Goal: Complete application form

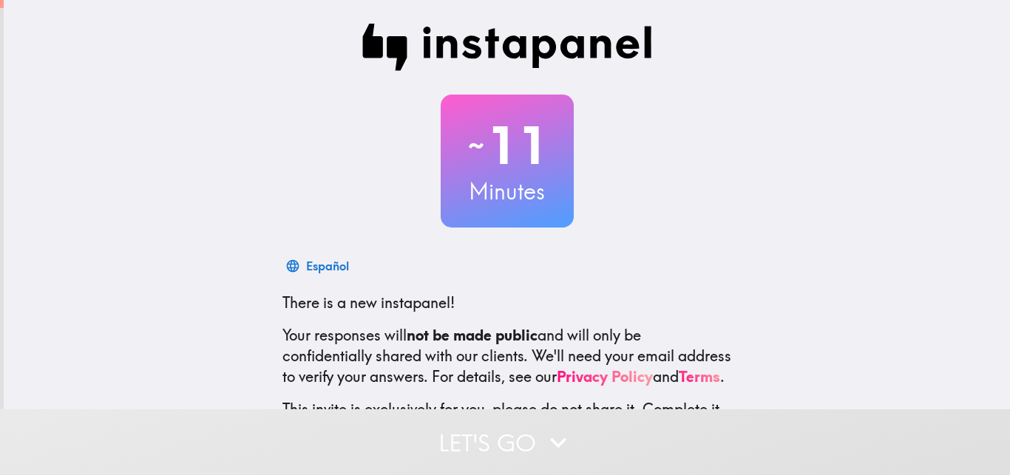
scroll to position [141, 0]
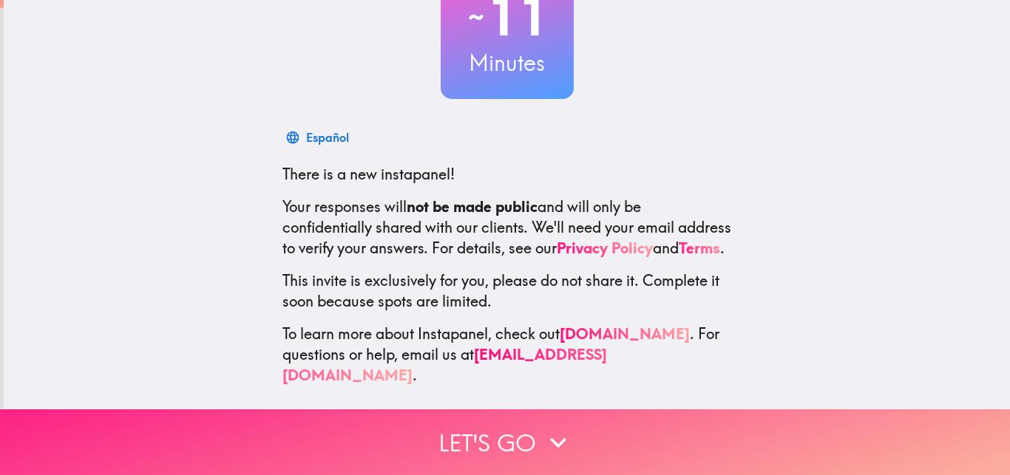
click at [535, 441] on button "Let's go" at bounding box center [505, 443] width 1010 height 66
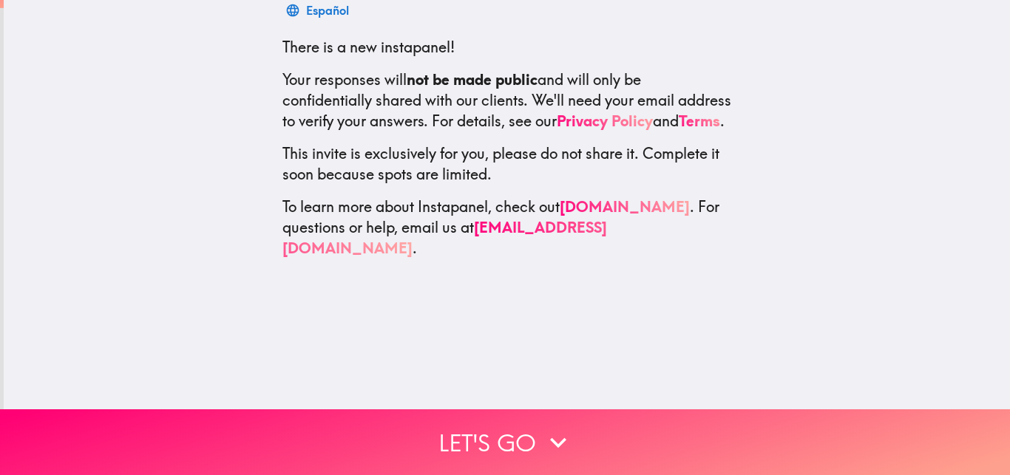
scroll to position [0, 0]
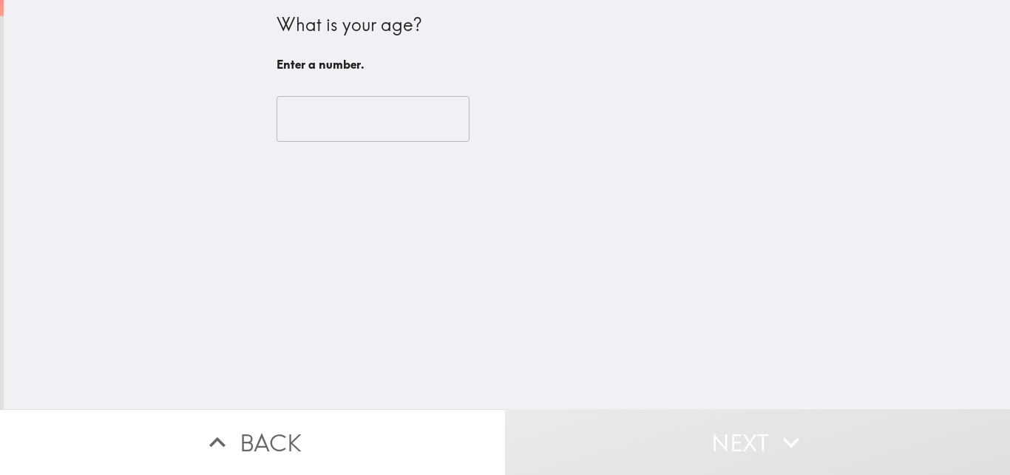
click at [393, 123] on input "number" at bounding box center [373, 119] width 193 height 46
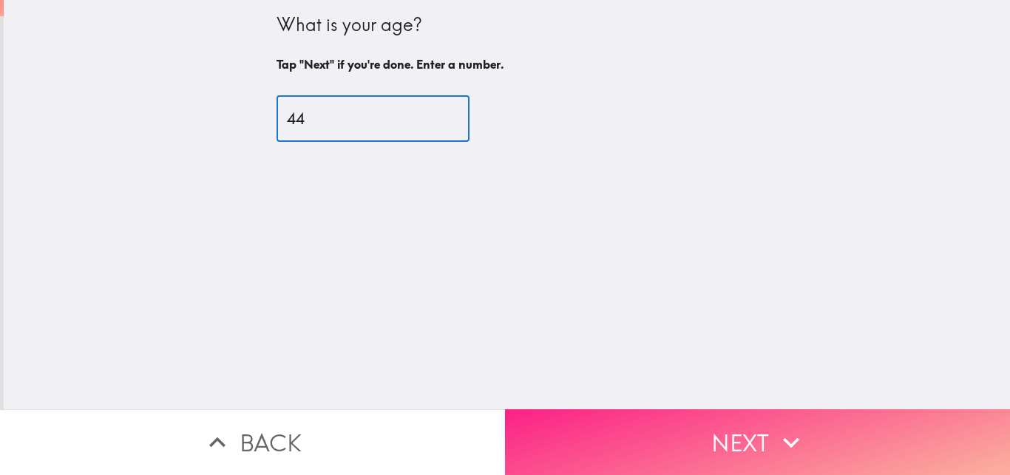
type input "44"
click at [728, 410] on button "Next" at bounding box center [757, 443] width 505 height 66
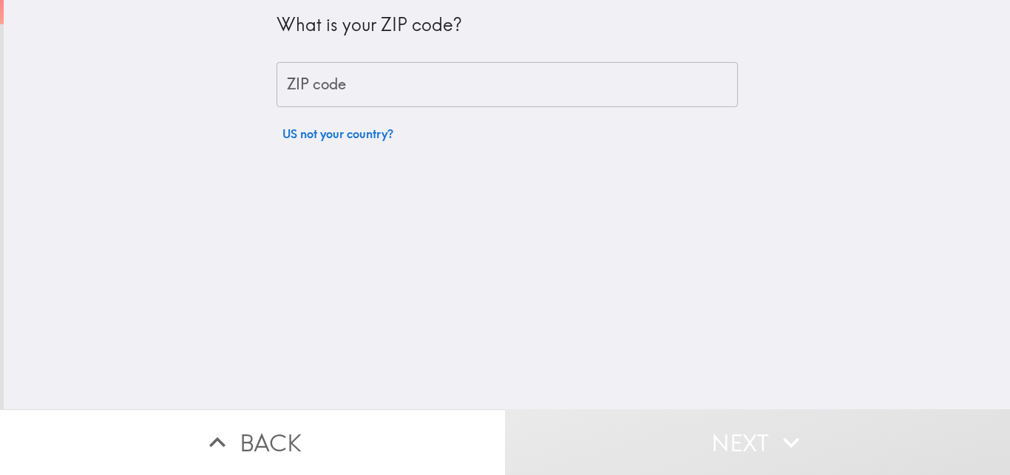
click at [414, 70] on input "ZIP code" at bounding box center [507, 85] width 461 height 46
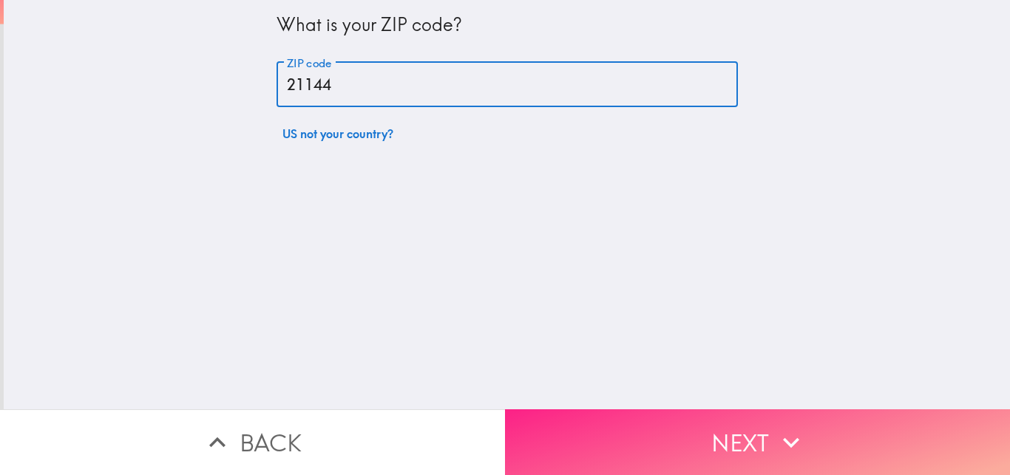
type input "21144"
click at [682, 418] on button "Next" at bounding box center [757, 443] width 505 height 66
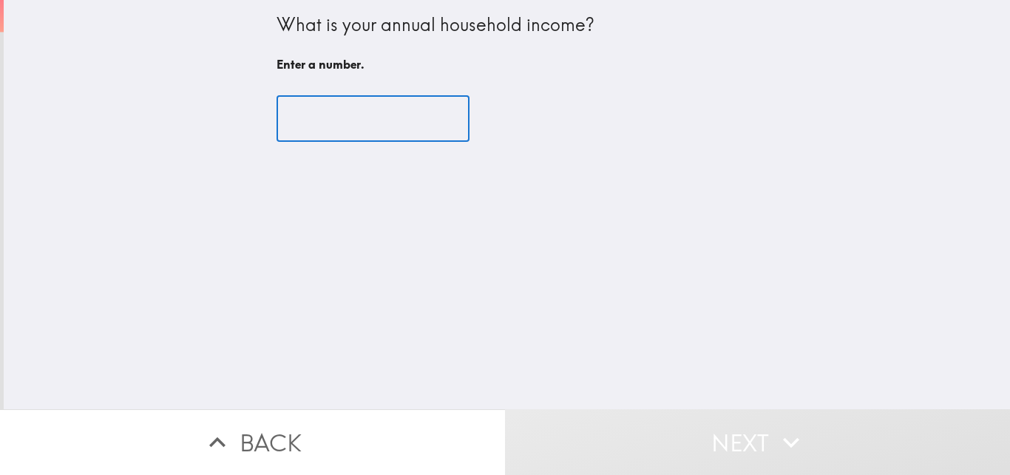
click at [392, 106] on input "number" at bounding box center [373, 119] width 193 height 46
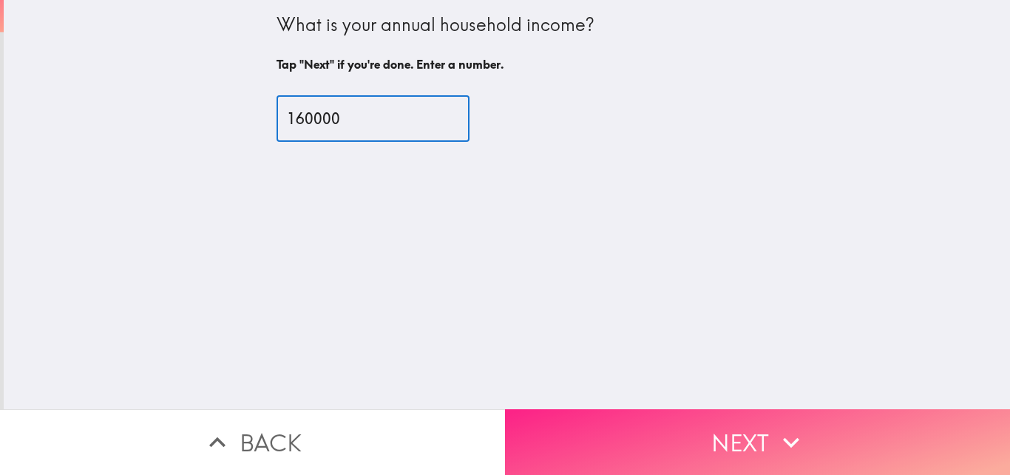
type input "160000"
click at [601, 416] on button "Next" at bounding box center [757, 443] width 505 height 66
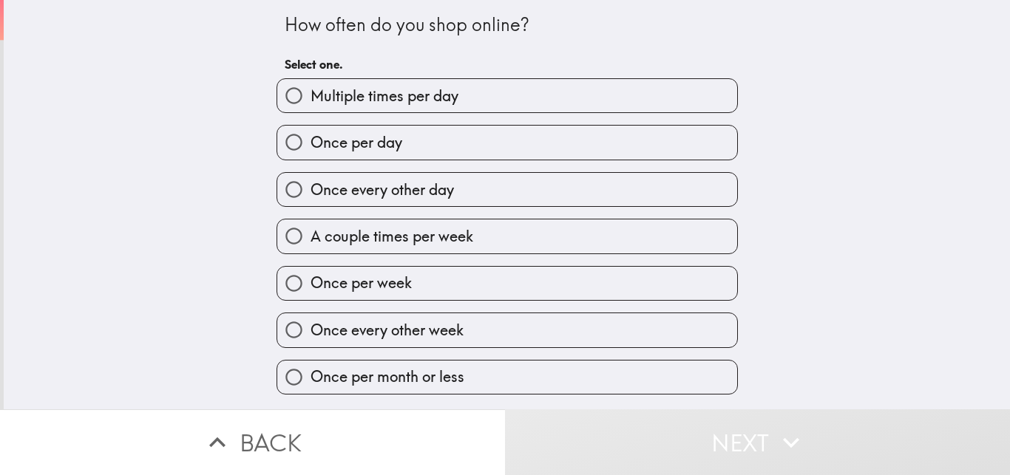
click at [417, 230] on span "A couple times per week" at bounding box center [392, 236] width 163 height 21
click at [311, 230] on input "A couple times per week" at bounding box center [293, 236] width 33 height 33
radio input "true"
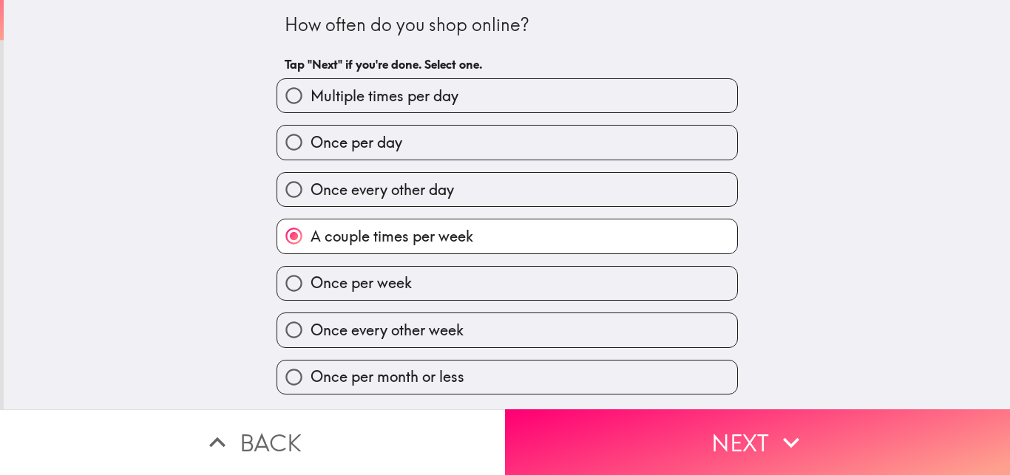
click at [920, 454] on button "Next" at bounding box center [757, 443] width 505 height 66
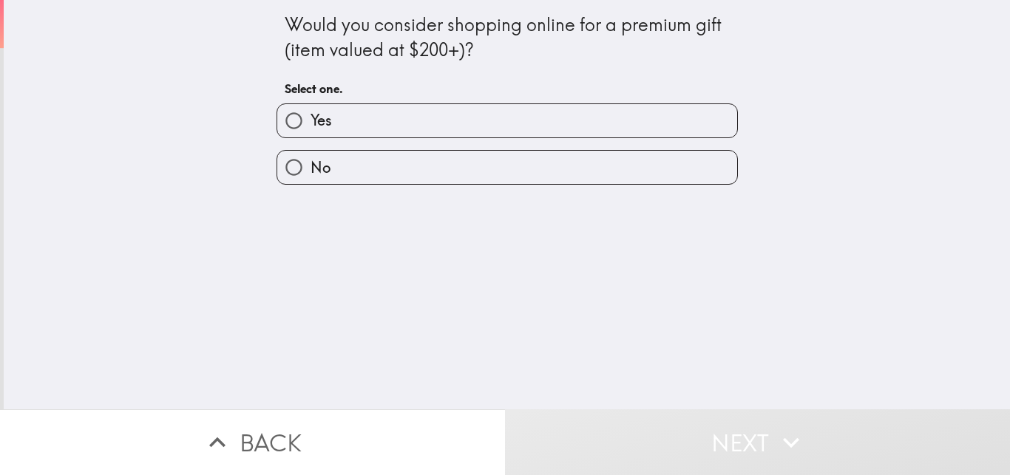
click at [514, 123] on label "Yes" at bounding box center [507, 120] width 460 height 33
click at [311, 123] on input "Yes" at bounding box center [293, 120] width 33 height 33
radio input "true"
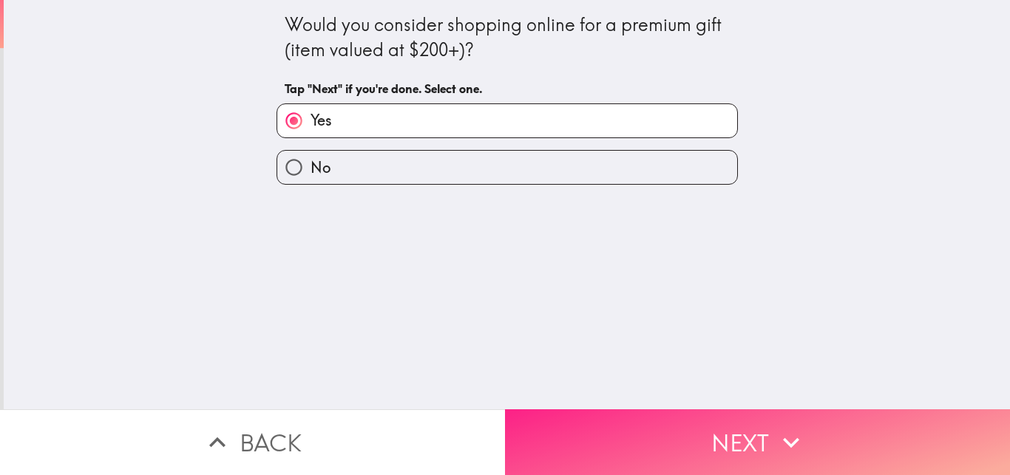
click at [586, 423] on button "Next" at bounding box center [757, 443] width 505 height 66
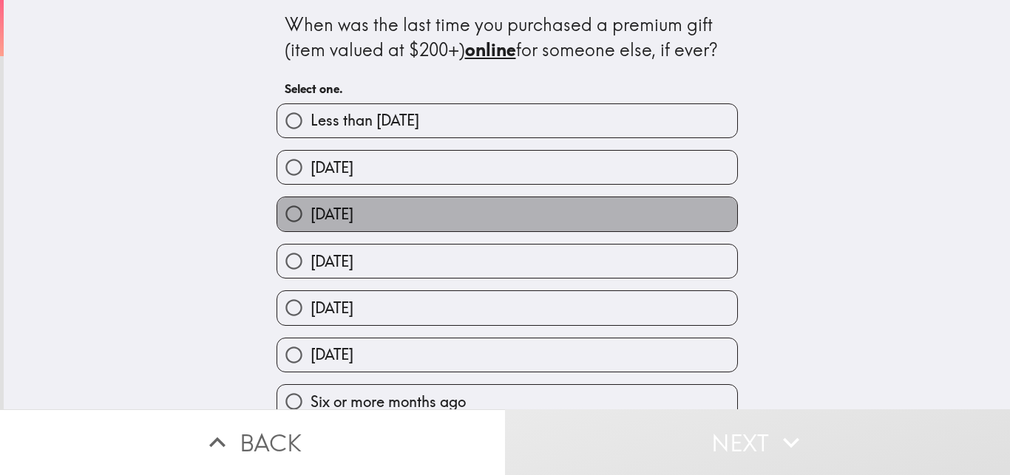
click at [468, 211] on label "[DATE]" at bounding box center [507, 213] width 460 height 33
click at [311, 211] on input "[DATE]" at bounding box center [293, 213] width 33 height 33
radio input "true"
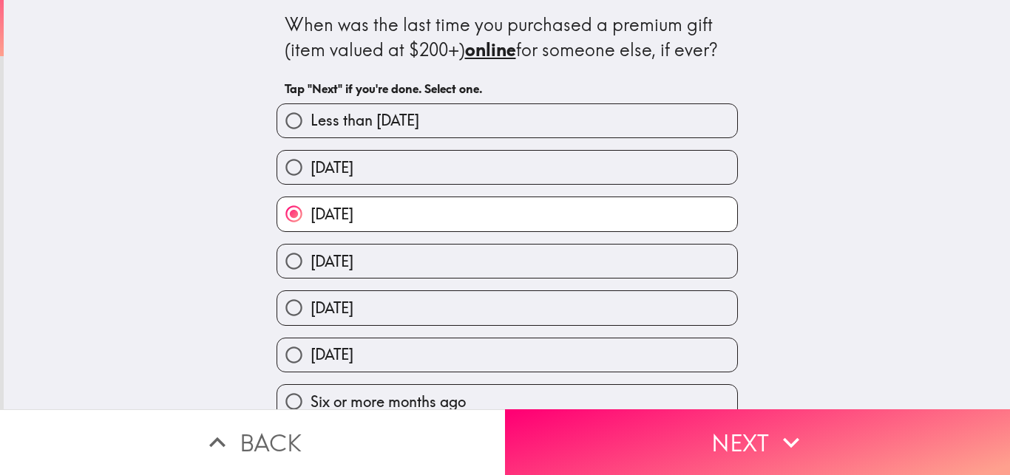
click at [648, 420] on button "Next" at bounding box center [757, 443] width 505 height 66
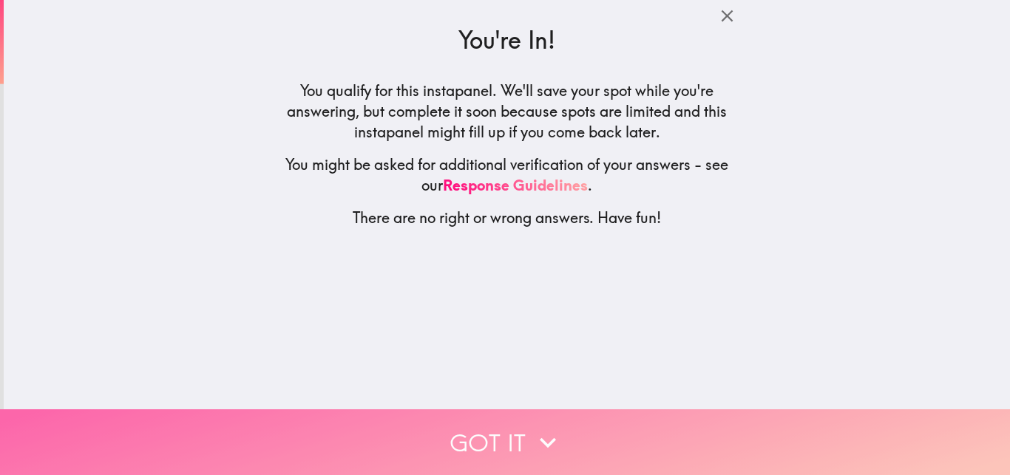
click at [567, 414] on button "Got it" at bounding box center [505, 443] width 1010 height 66
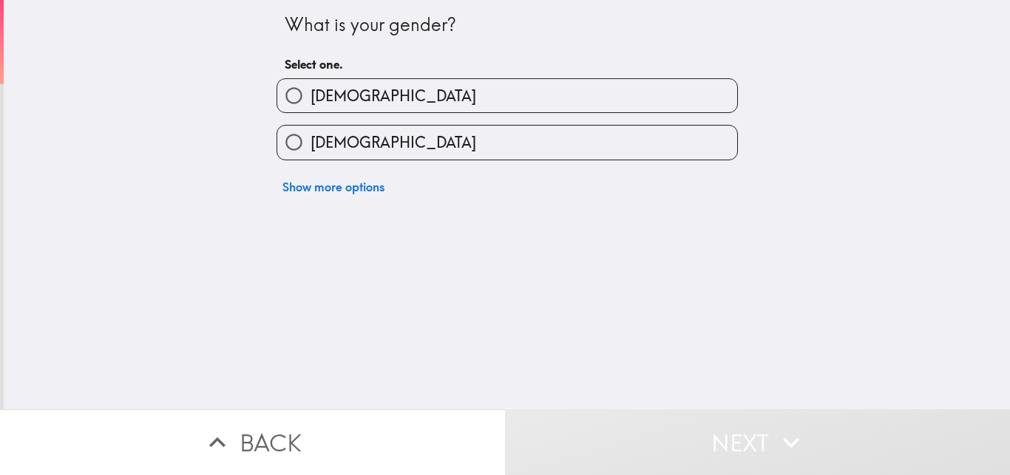
click at [458, 132] on label "[DEMOGRAPHIC_DATA]" at bounding box center [507, 142] width 460 height 33
click at [311, 132] on input "[DEMOGRAPHIC_DATA]" at bounding box center [293, 142] width 33 height 33
radio input "true"
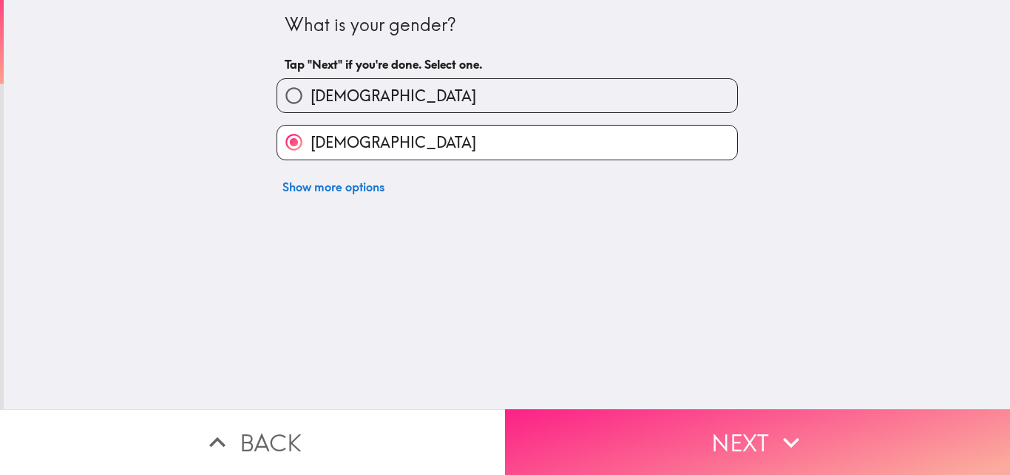
click at [704, 424] on button "Next" at bounding box center [757, 443] width 505 height 66
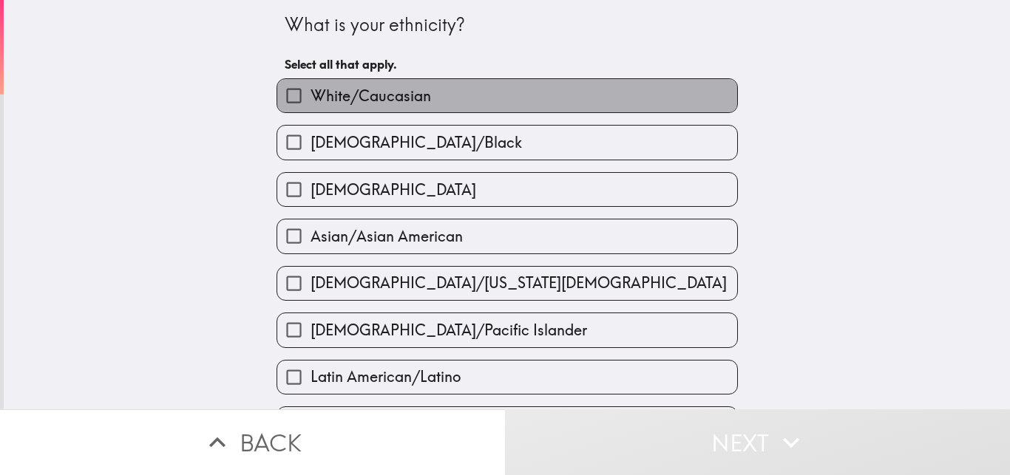
click at [438, 87] on label "White/Caucasian" at bounding box center [507, 95] width 460 height 33
click at [311, 87] on input "White/Caucasian" at bounding box center [293, 95] width 33 height 33
checkbox input "true"
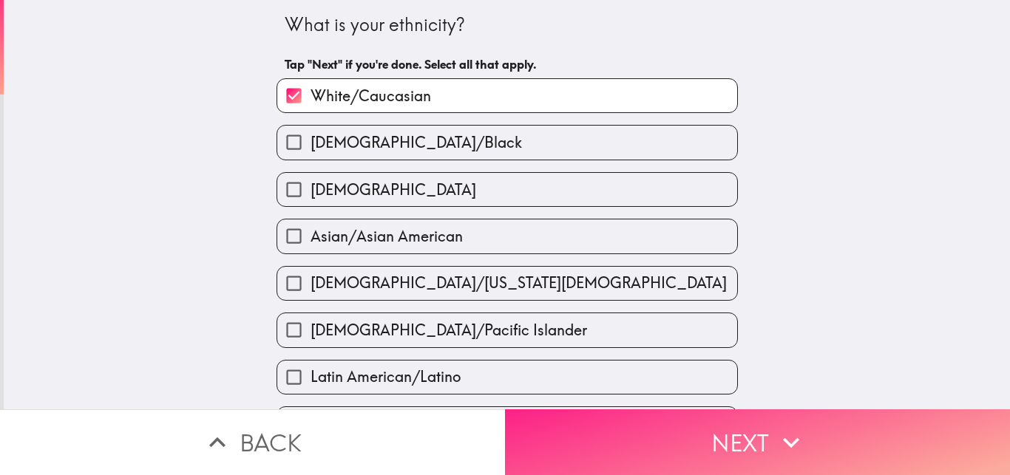
click at [626, 430] on button "Next" at bounding box center [757, 443] width 505 height 66
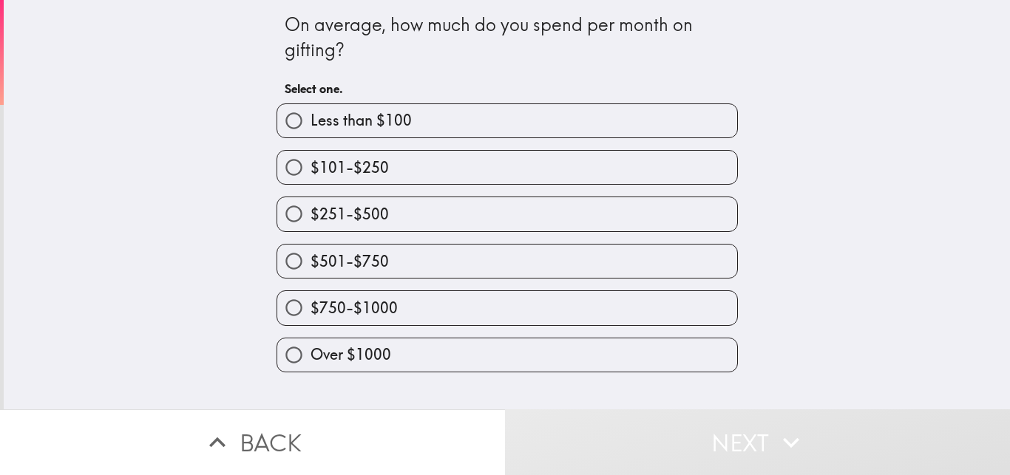
click at [383, 336] on div "Over $1000" at bounding box center [501, 349] width 473 height 47
click at [537, 260] on label "$501-$750" at bounding box center [507, 261] width 460 height 33
click at [311, 260] on input "$501-$750" at bounding box center [293, 261] width 33 height 33
radio input "true"
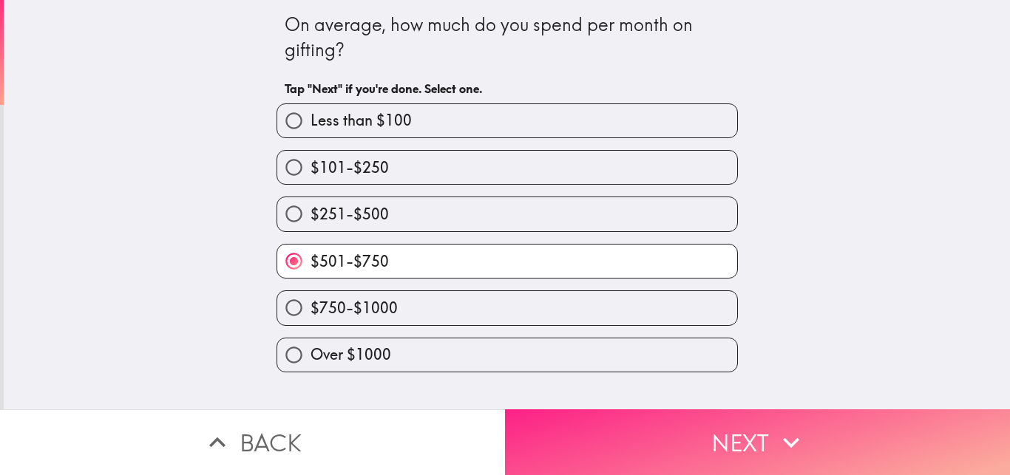
click at [625, 428] on button "Next" at bounding box center [757, 443] width 505 height 66
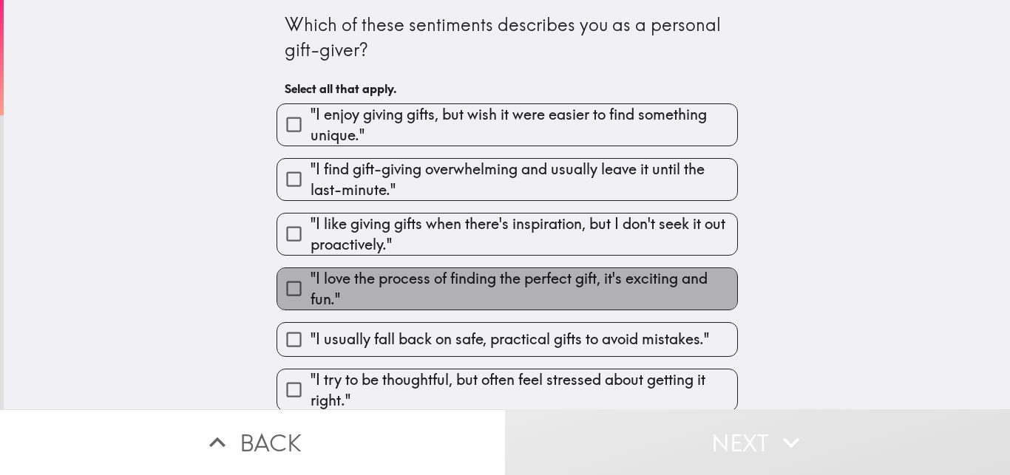
click at [560, 277] on span ""I love the process of finding the perfect gift, it's exciting and fun."" at bounding box center [524, 288] width 427 height 41
click at [311, 277] on input ""I love the process of finding the perfect gift, it's exciting and fun."" at bounding box center [293, 288] width 33 height 33
checkbox input "true"
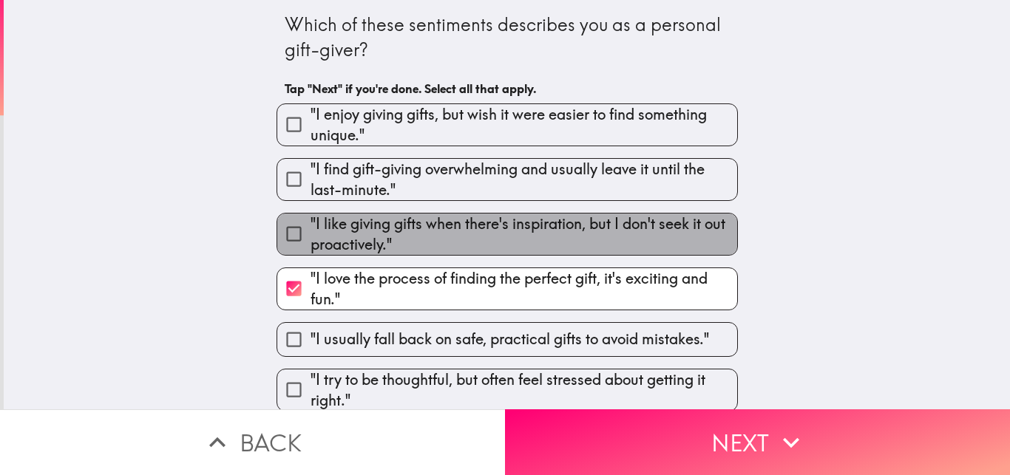
click at [557, 242] on span ""I like giving gifts when there's inspiration, but I don't seek it out proactiv…" at bounding box center [524, 234] width 427 height 41
click at [311, 242] on input ""I like giving gifts when there's inspiration, but I don't seek it out proactiv…" at bounding box center [293, 233] width 33 height 33
checkbox input "true"
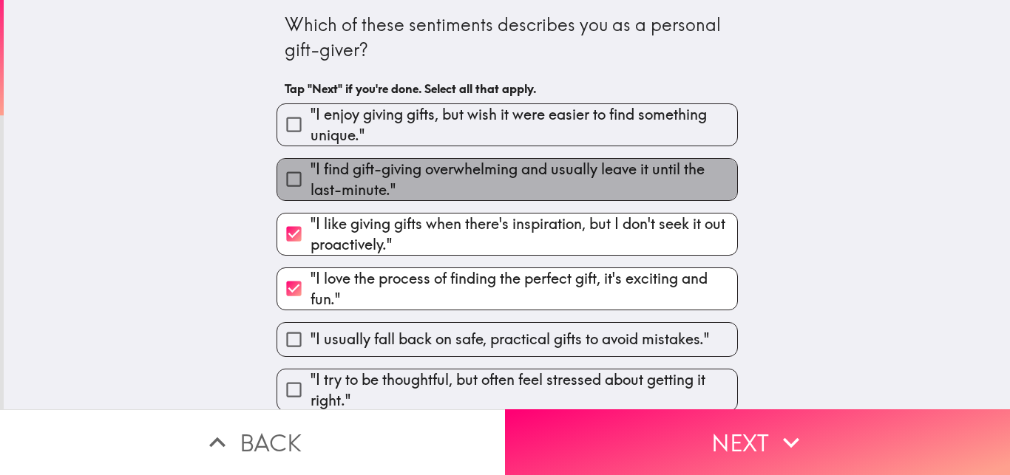
click at [564, 175] on span ""I find gift-giving overwhelming and usually leave it until the last-minute."" at bounding box center [524, 179] width 427 height 41
click at [311, 175] on input ""I find gift-giving overwhelming and usually leave it until the last-minute."" at bounding box center [293, 179] width 33 height 33
checkbox input "true"
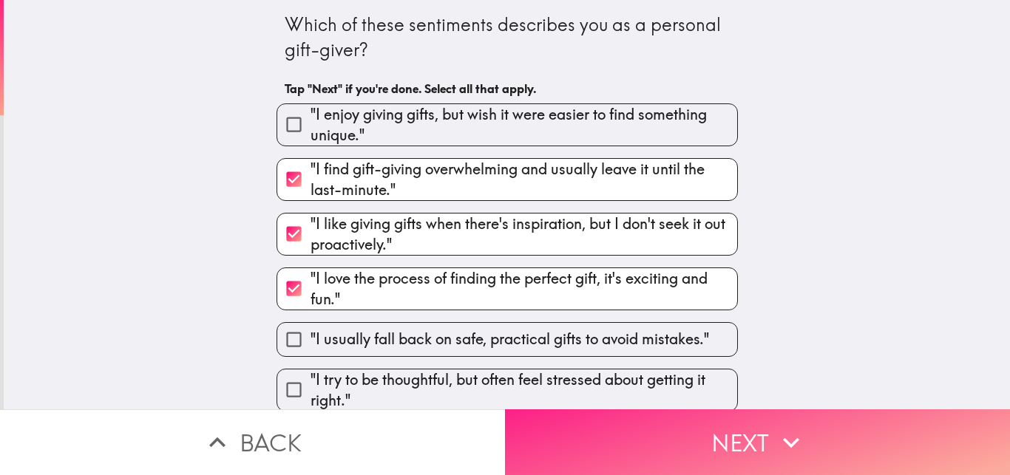
drag, startPoint x: 682, startPoint y: 428, endPoint x: 682, endPoint y: 418, distance: 9.6
click at [682, 426] on button "Next" at bounding box center [757, 443] width 505 height 66
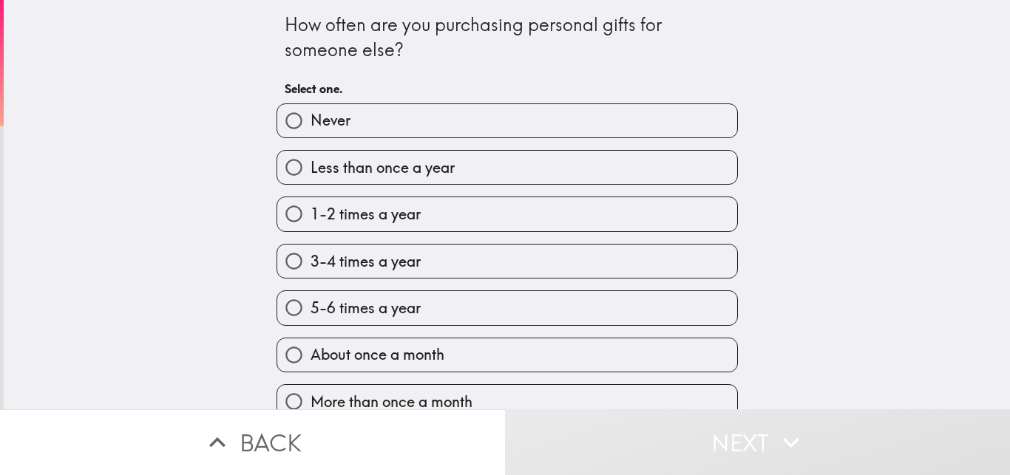
click at [473, 219] on label "1-2 times a year" at bounding box center [507, 213] width 460 height 33
click at [311, 219] on input "1-2 times a year" at bounding box center [293, 213] width 33 height 33
radio input "true"
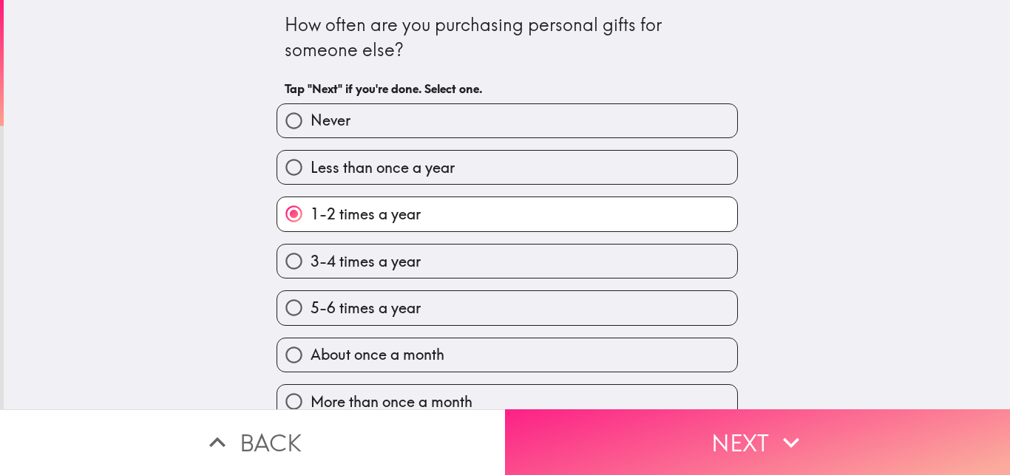
click at [703, 432] on button "Next" at bounding box center [757, 443] width 505 height 66
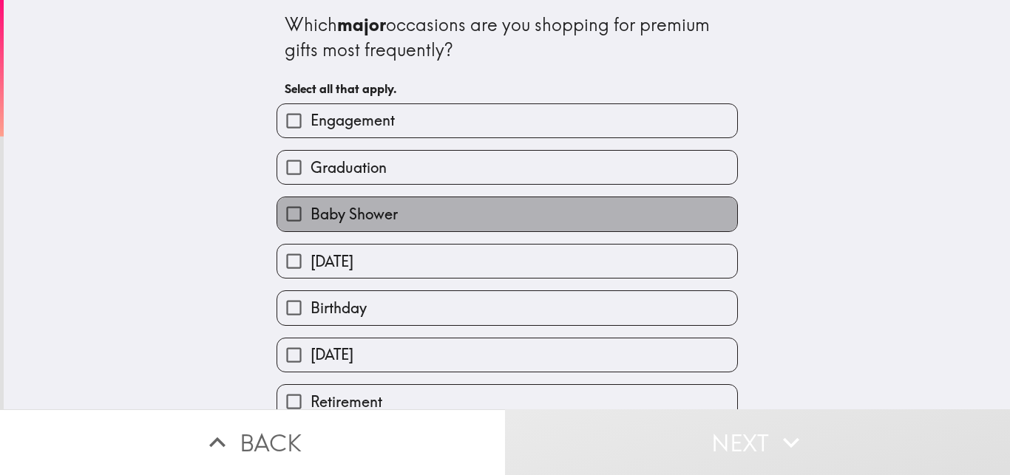
click at [500, 211] on label "Baby Shower" at bounding box center [507, 213] width 460 height 33
click at [311, 211] on input "Baby Shower" at bounding box center [293, 213] width 33 height 33
checkbox input "true"
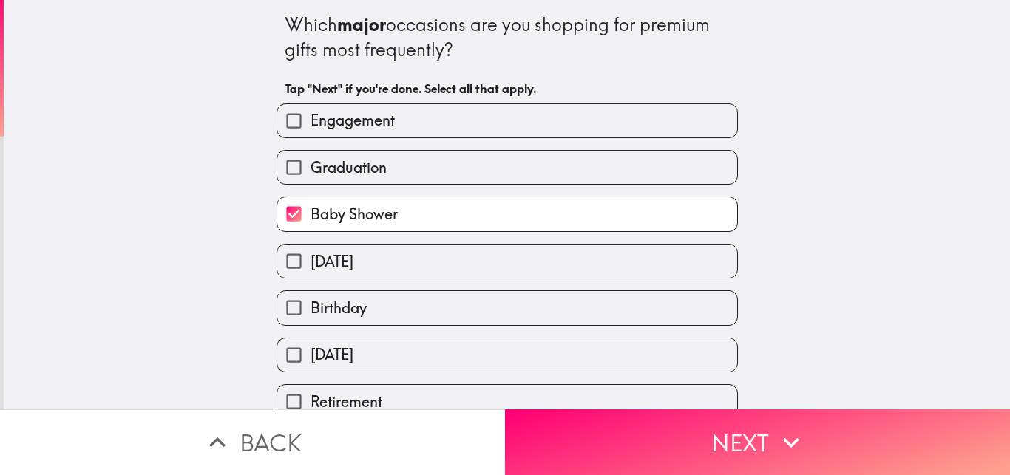
click at [512, 126] on label "Engagement" at bounding box center [507, 120] width 460 height 33
click at [311, 126] on input "Engagement" at bounding box center [293, 120] width 33 height 33
checkbox input "true"
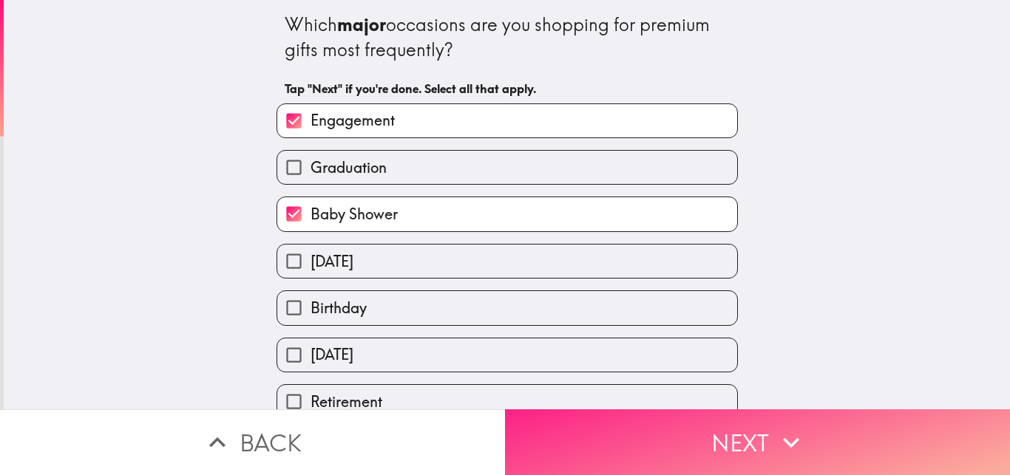
click at [775, 427] on icon "button" at bounding box center [791, 443] width 33 height 33
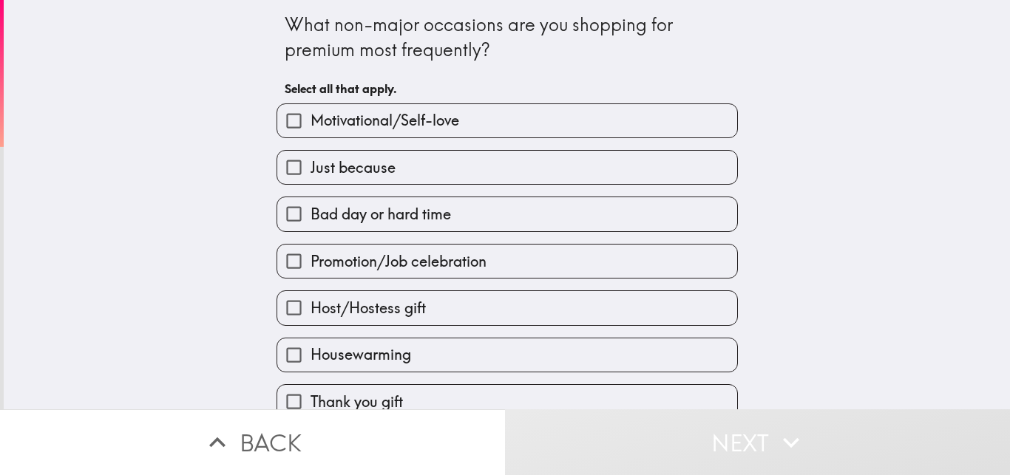
click at [486, 164] on label "Just because" at bounding box center [507, 167] width 460 height 33
click at [311, 164] on input "Just because" at bounding box center [293, 167] width 33 height 33
checkbox input "true"
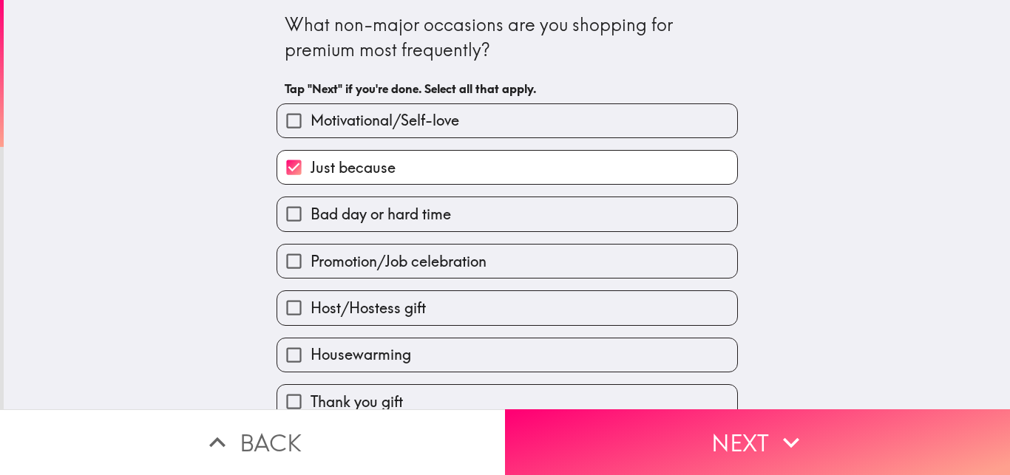
click at [501, 258] on label "Promotion/Job celebration" at bounding box center [507, 261] width 460 height 33
click at [311, 258] on input "Promotion/Job celebration" at bounding box center [293, 261] width 33 height 33
checkbox input "true"
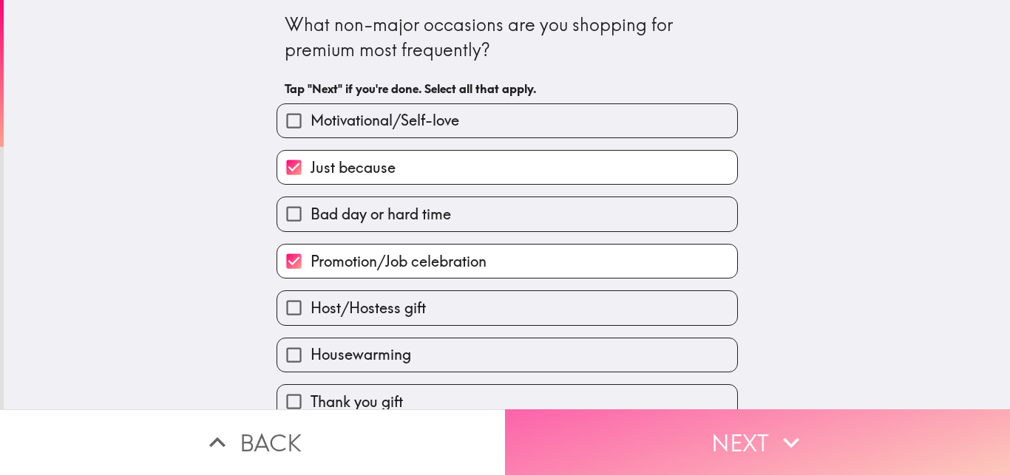
click at [793, 430] on icon "button" at bounding box center [791, 443] width 33 height 33
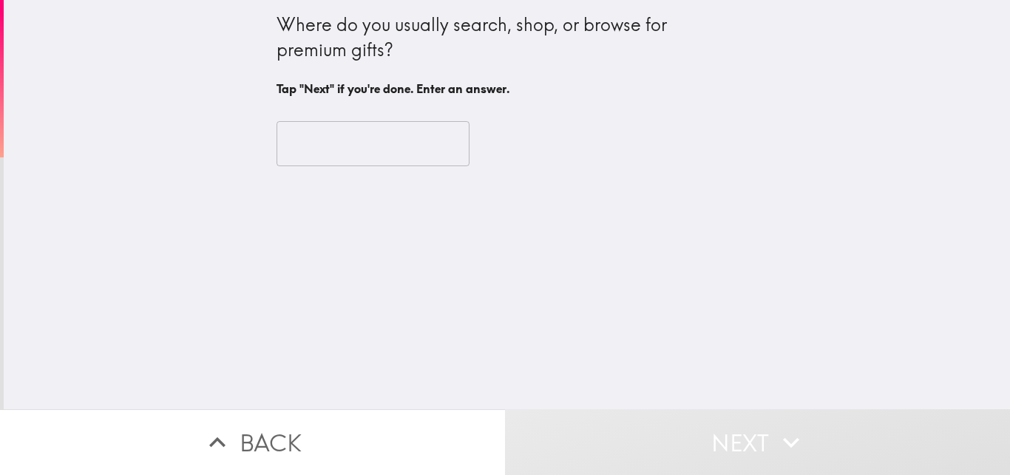
click at [397, 149] on input "text" at bounding box center [373, 144] width 193 height 46
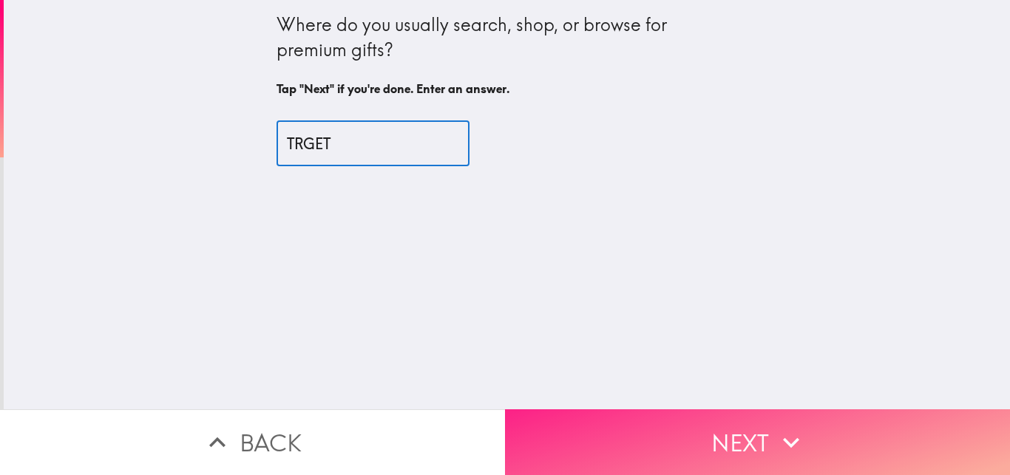
type input "TRGET"
click at [737, 441] on button "Next" at bounding box center [757, 443] width 505 height 66
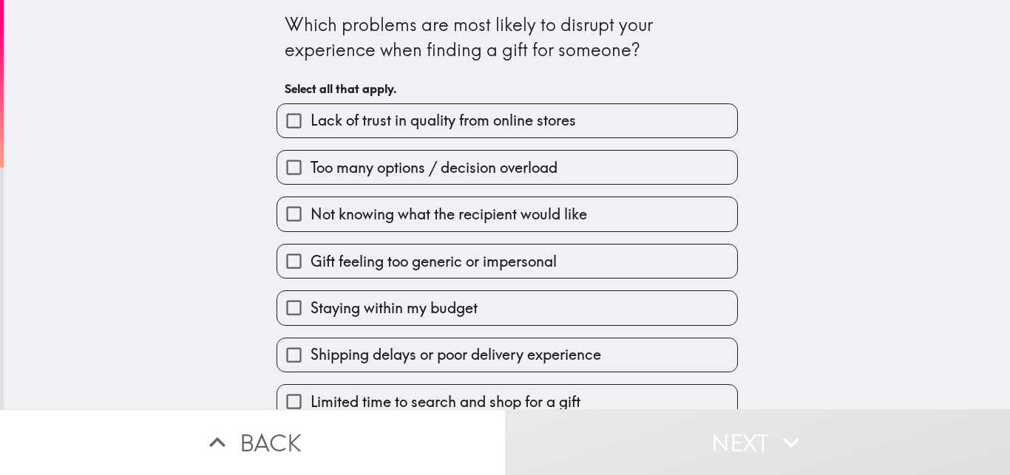
click at [433, 131] on span "Lack of trust in quality from online stores" at bounding box center [443, 120] width 265 height 21
click at [311, 131] on input "Lack of trust in quality from online stores" at bounding box center [293, 120] width 33 height 33
checkbox input "true"
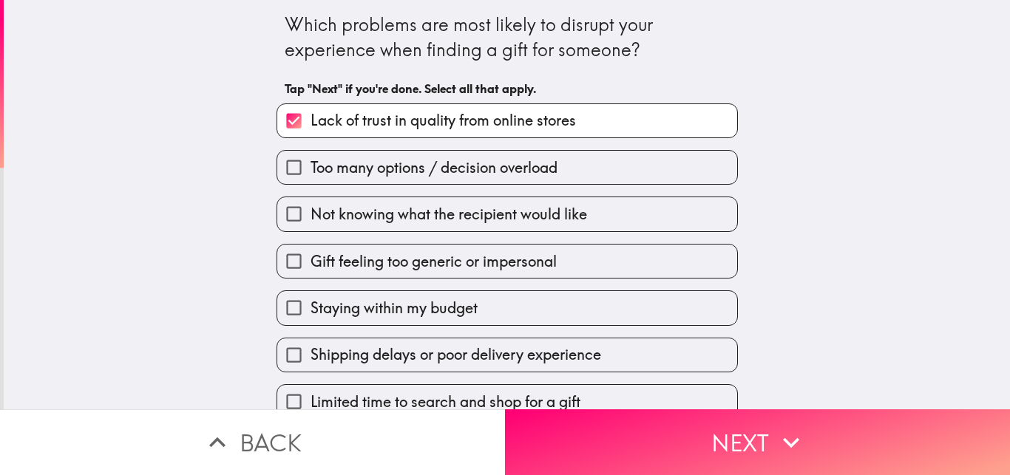
click at [527, 265] on span "Gift feeling too generic or impersonal" at bounding box center [434, 261] width 246 height 21
click at [311, 265] on input "Gift feeling too generic or impersonal" at bounding box center [293, 261] width 33 height 33
checkbox input "true"
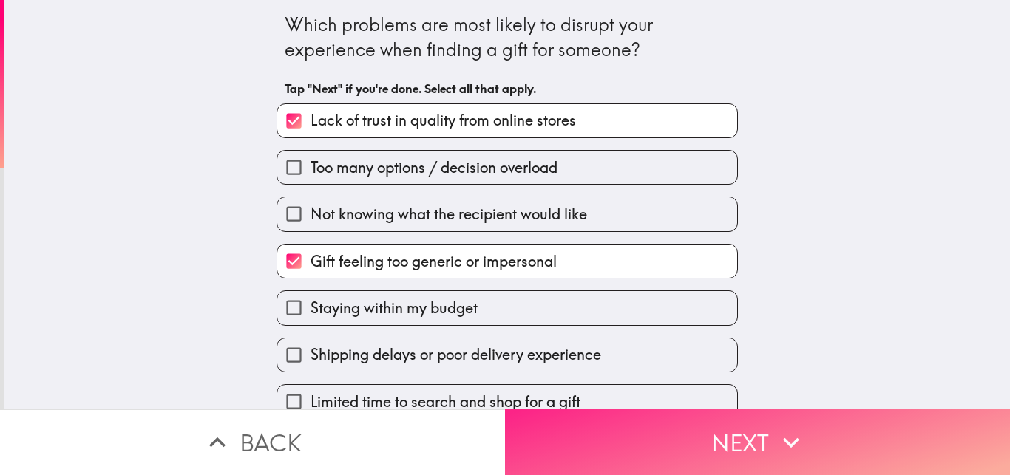
click at [765, 431] on button "Next" at bounding box center [757, 443] width 505 height 66
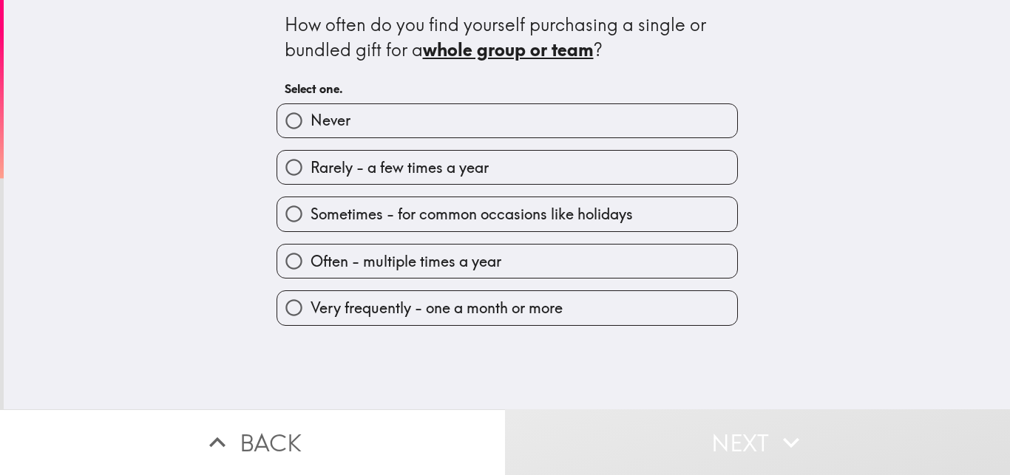
click at [501, 155] on div "Rarely - a few times a year" at bounding box center [501, 161] width 473 height 47
click at [513, 213] on span "Sometimes - for common occasions like holidays" at bounding box center [472, 214] width 322 height 21
click at [311, 213] on input "Sometimes - for common occasions like holidays" at bounding box center [293, 213] width 33 height 33
radio input "true"
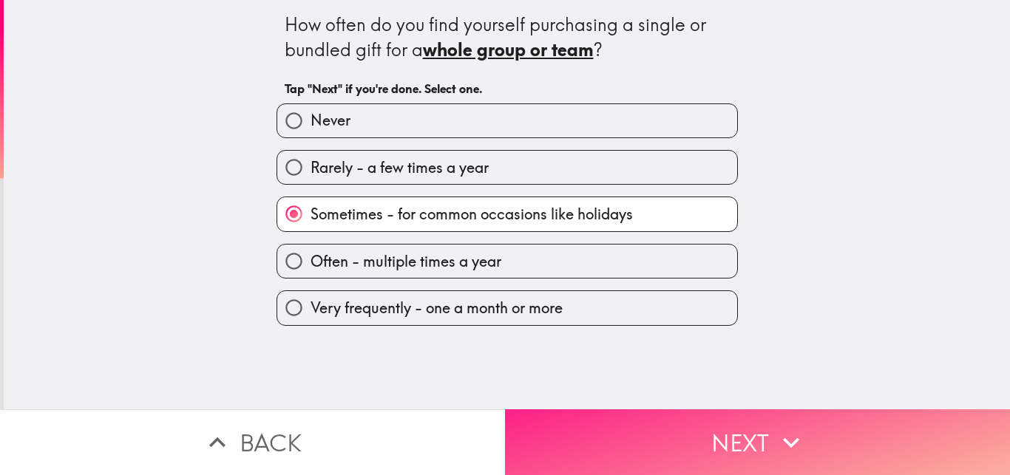
click at [726, 418] on button "Next" at bounding box center [757, 443] width 505 height 66
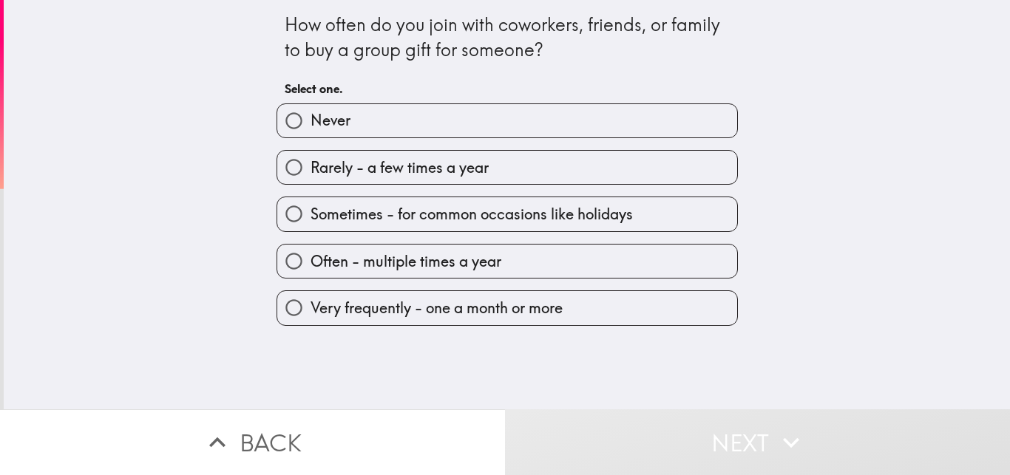
click at [521, 209] on span "Sometimes - for common occasions like holidays" at bounding box center [472, 214] width 322 height 21
click at [311, 209] on input "Sometimes - for common occasions like holidays" at bounding box center [293, 213] width 33 height 33
radio input "true"
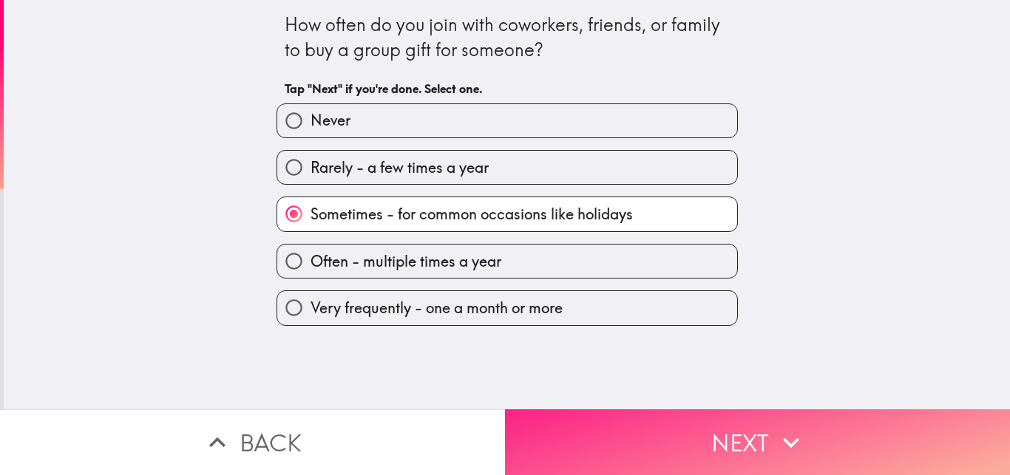
click at [699, 436] on button "Next" at bounding box center [757, 443] width 505 height 66
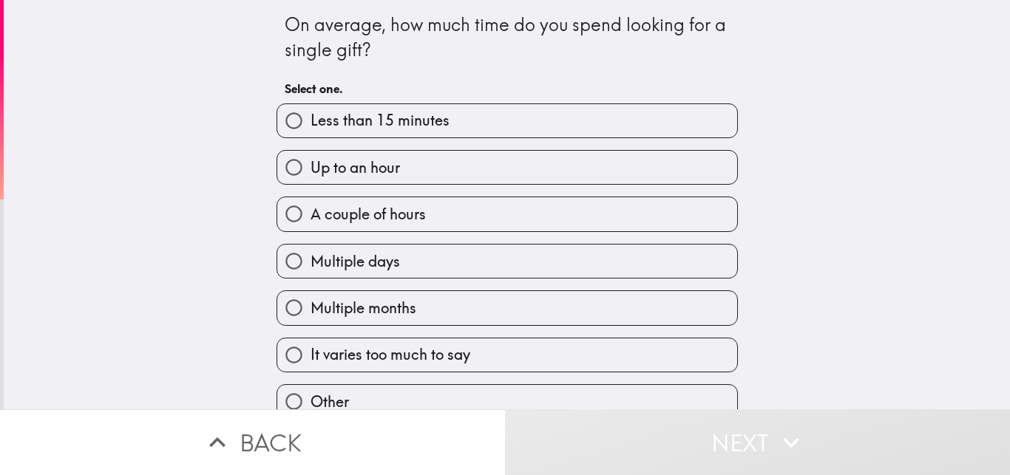
click at [559, 251] on label "Multiple days" at bounding box center [507, 261] width 460 height 33
click at [311, 251] on input "Multiple days" at bounding box center [293, 261] width 33 height 33
radio input "true"
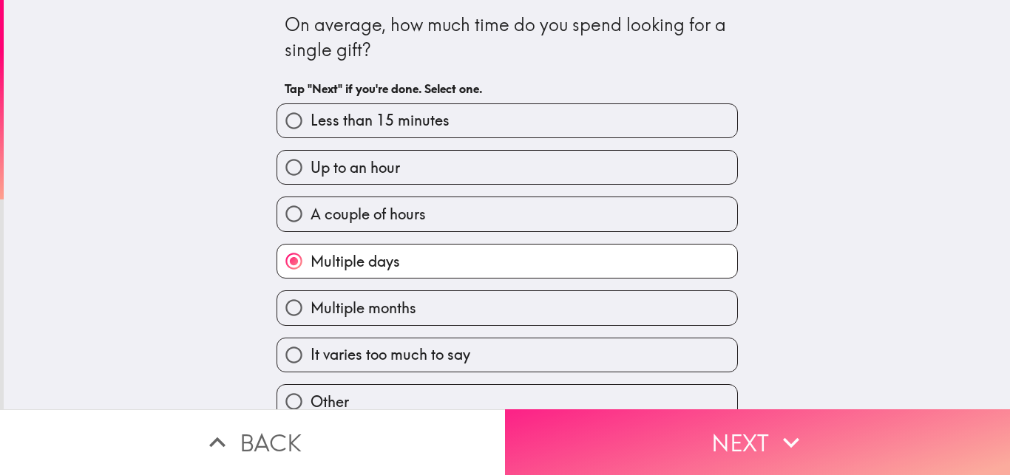
click at [742, 430] on button "Next" at bounding box center [757, 443] width 505 height 66
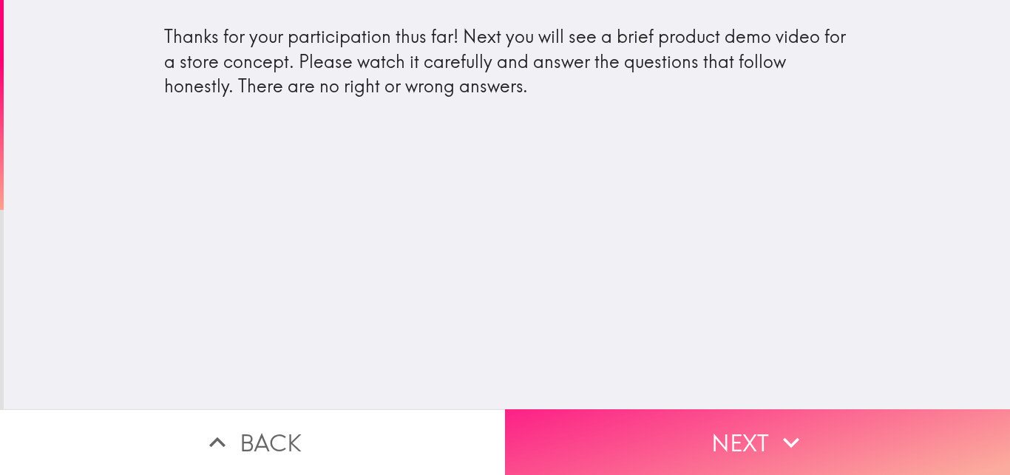
click at [721, 434] on button "Next" at bounding box center [757, 443] width 505 height 66
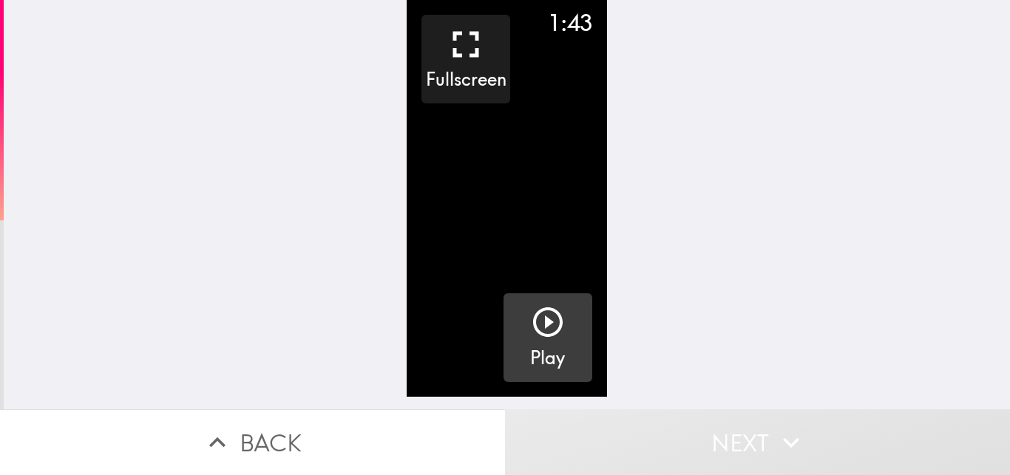
click at [536, 320] on icon "button" at bounding box center [548, 323] width 30 height 30
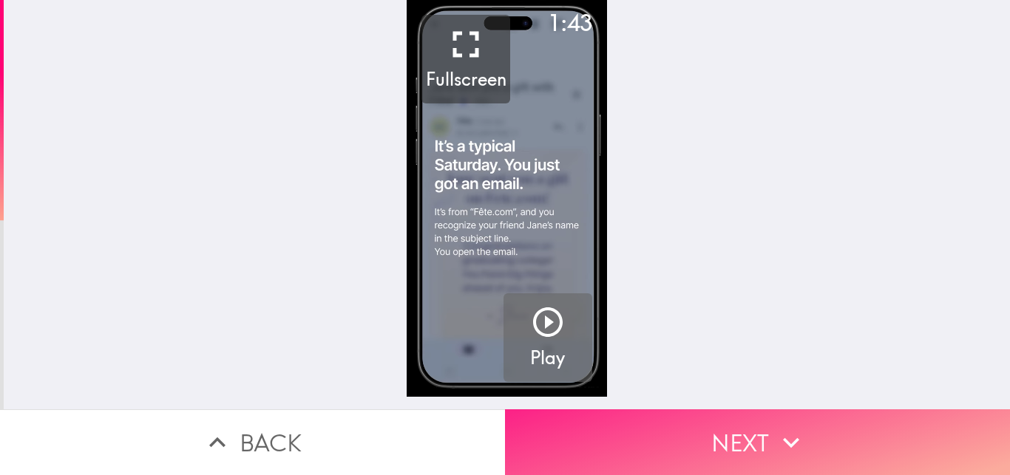
click at [671, 441] on button "Next" at bounding box center [757, 443] width 505 height 66
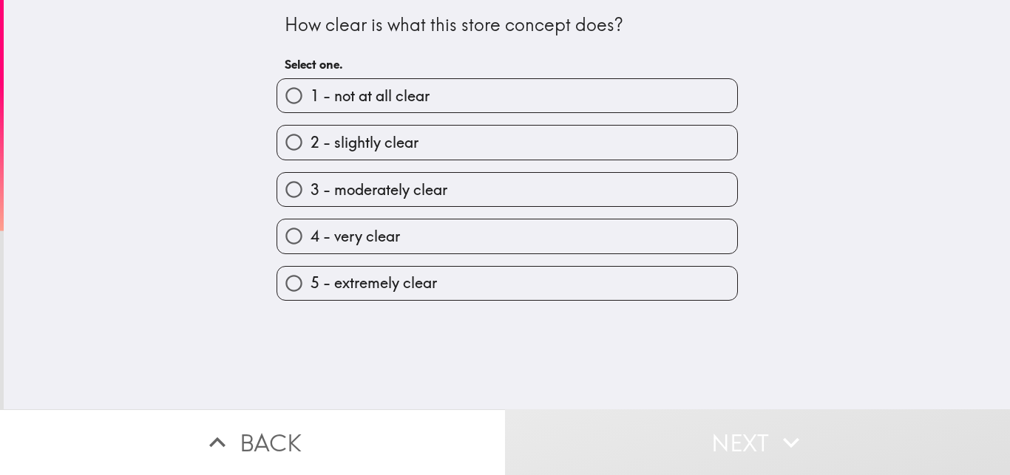
click at [533, 191] on label "3 - moderately clear" at bounding box center [507, 189] width 460 height 33
click at [311, 191] on input "3 - moderately clear" at bounding box center [293, 189] width 33 height 33
radio input "true"
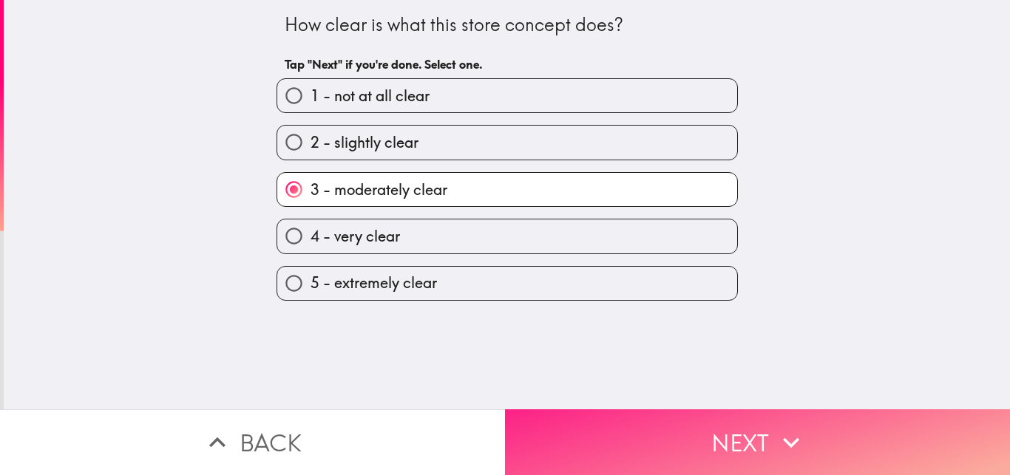
click at [678, 426] on button "Next" at bounding box center [757, 443] width 505 height 66
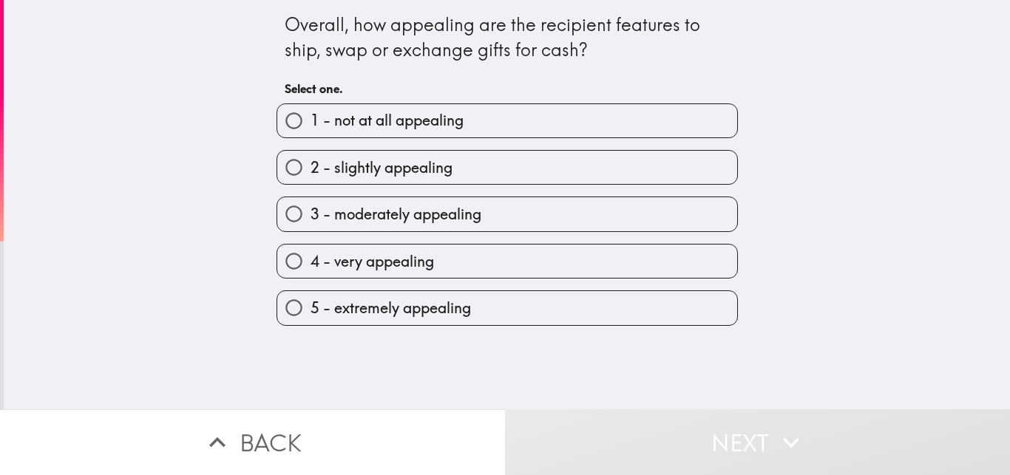
click at [470, 181] on label "2 - slightly appealing" at bounding box center [507, 167] width 460 height 33
click at [311, 181] on input "2 - slightly appealing" at bounding box center [293, 167] width 33 height 33
radio input "true"
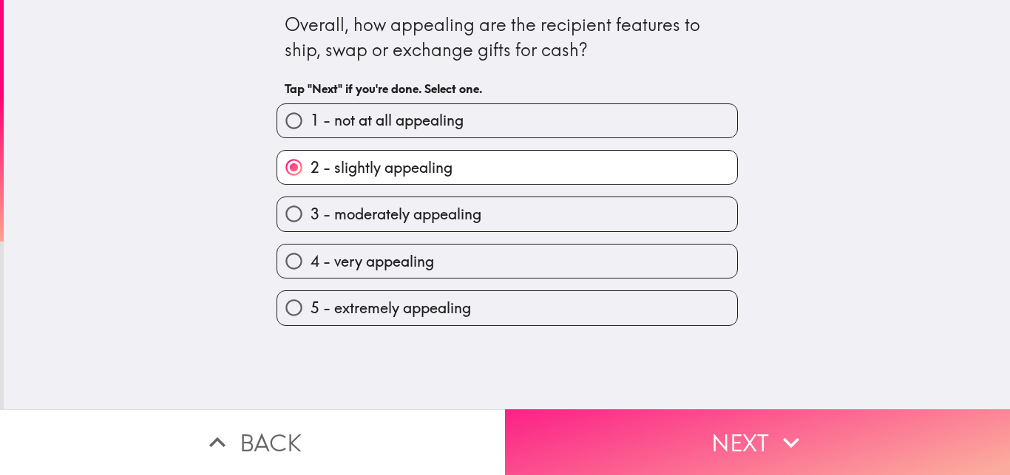
click at [744, 428] on button "Next" at bounding box center [757, 443] width 505 height 66
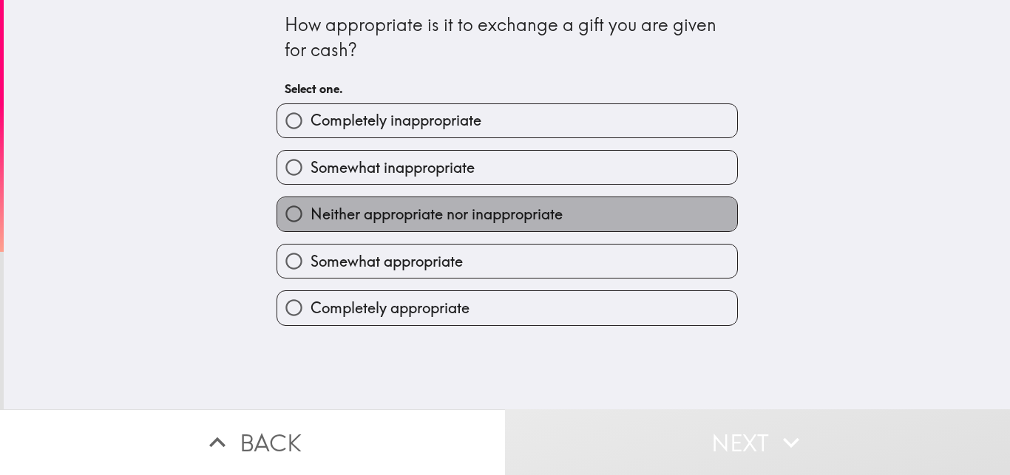
click at [434, 199] on label "Neither appropriate nor inappropriate" at bounding box center [507, 213] width 460 height 33
click at [311, 199] on input "Neither appropriate nor inappropriate" at bounding box center [293, 213] width 33 height 33
radio input "true"
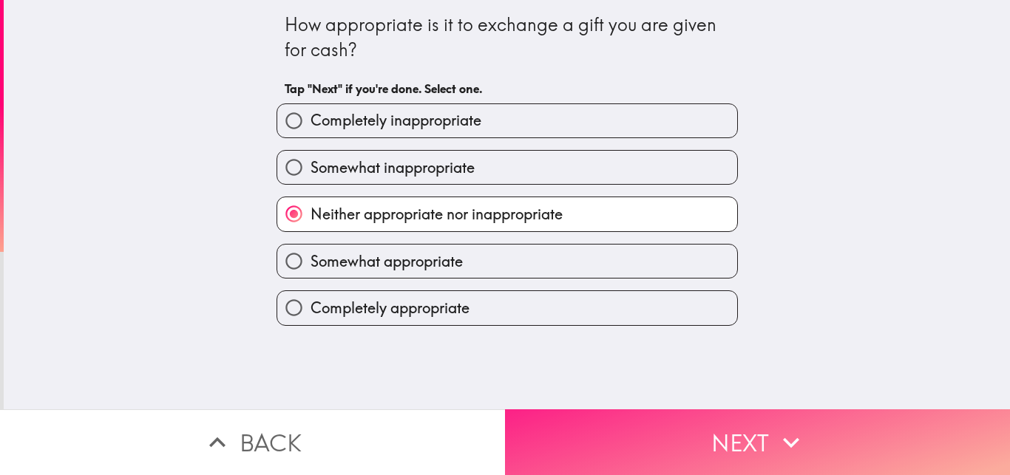
click at [784, 429] on icon "button" at bounding box center [791, 443] width 33 height 33
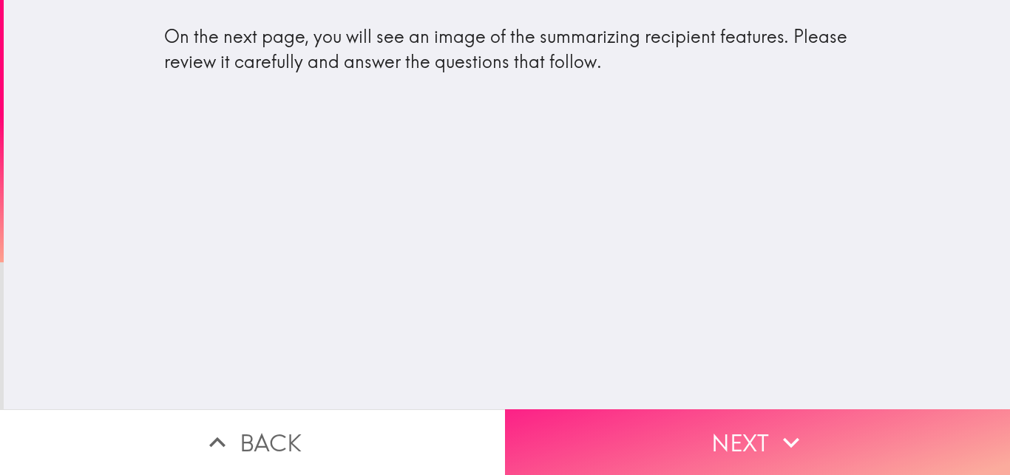
click at [717, 421] on button "Next" at bounding box center [757, 443] width 505 height 66
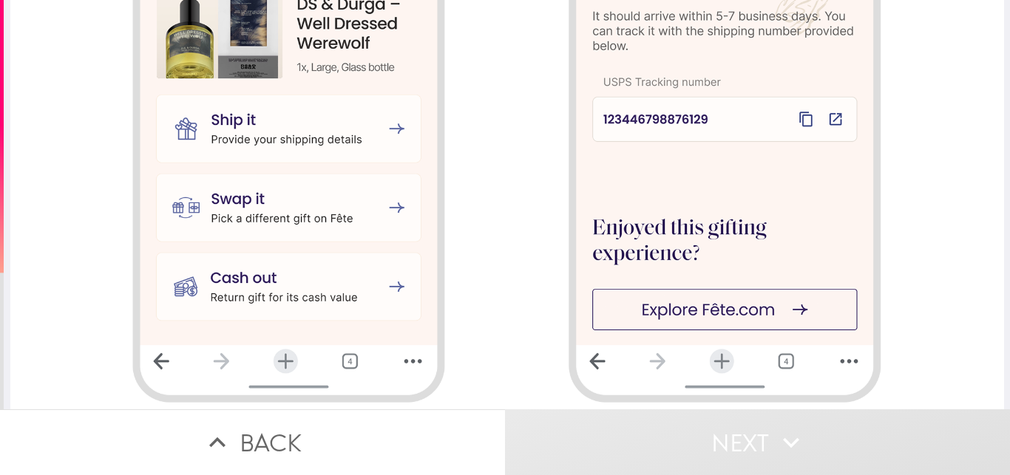
scroll to position [1589, 0]
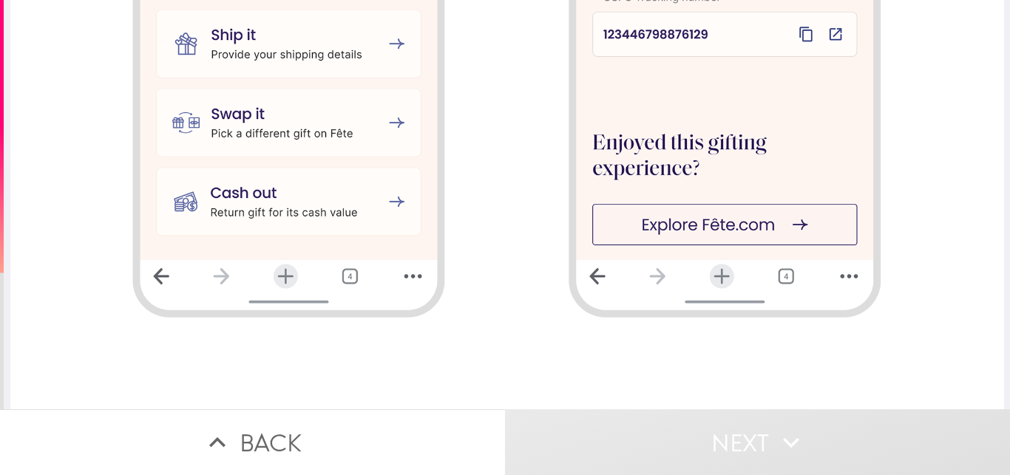
click at [740, 436] on button "Next" at bounding box center [757, 443] width 505 height 66
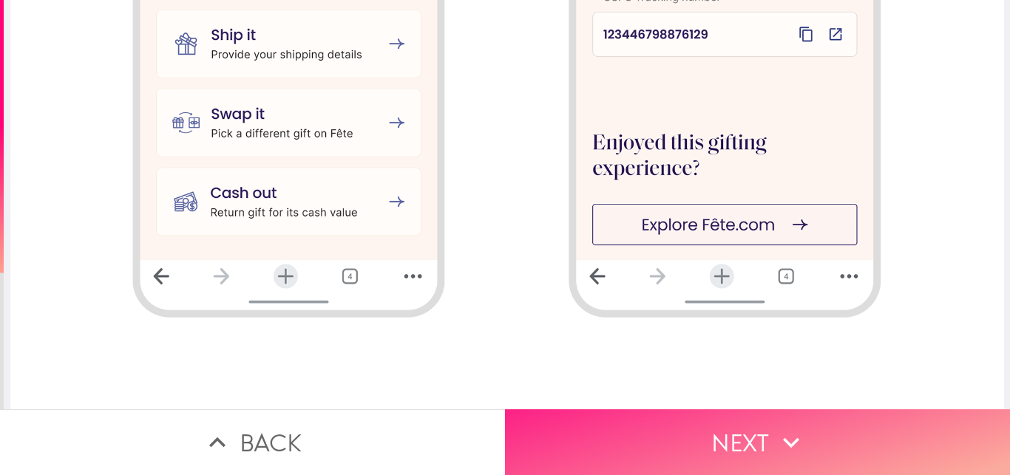
click at [648, 434] on button "Next" at bounding box center [757, 443] width 505 height 66
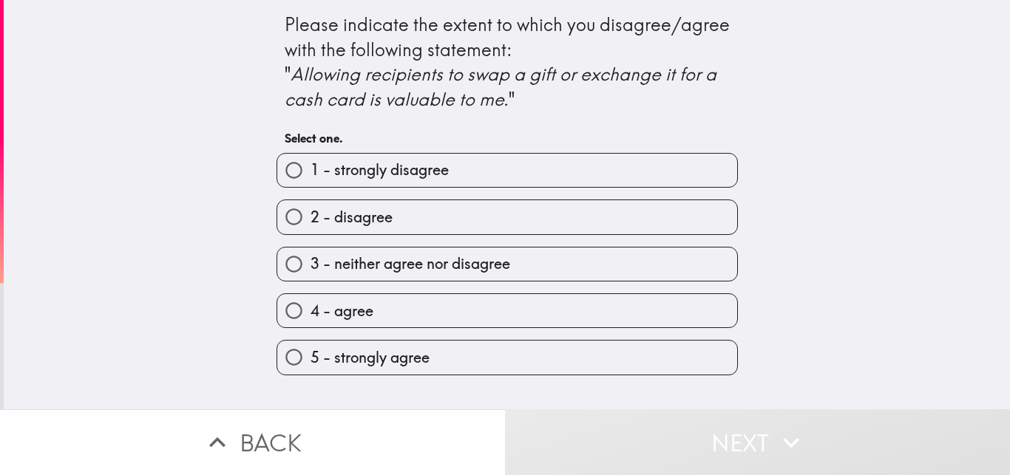
click at [528, 270] on label "3 - neither agree nor disagree" at bounding box center [507, 264] width 460 height 33
click at [311, 270] on input "3 - neither agree nor disagree" at bounding box center [293, 264] width 33 height 33
radio input "true"
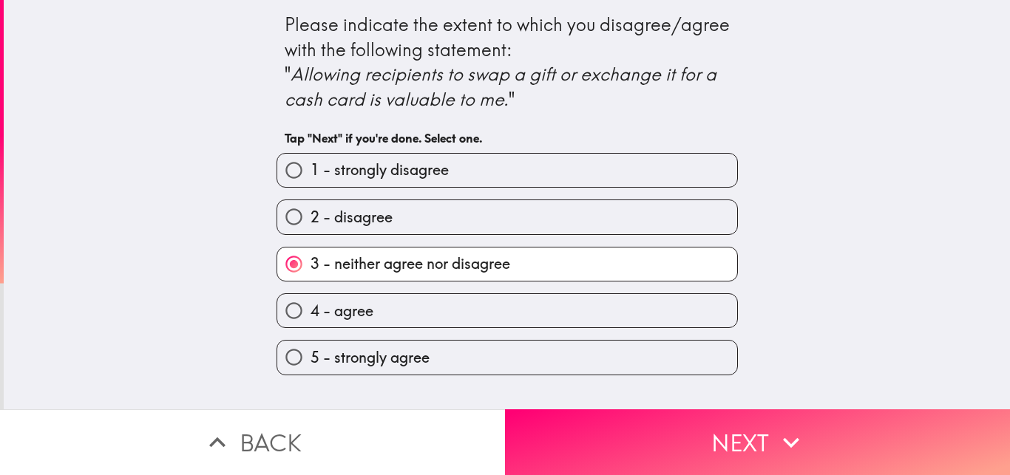
drag, startPoint x: 753, startPoint y: 426, endPoint x: 702, endPoint y: 321, distance: 116.7
click at [753, 426] on button "Next" at bounding box center [757, 443] width 505 height 66
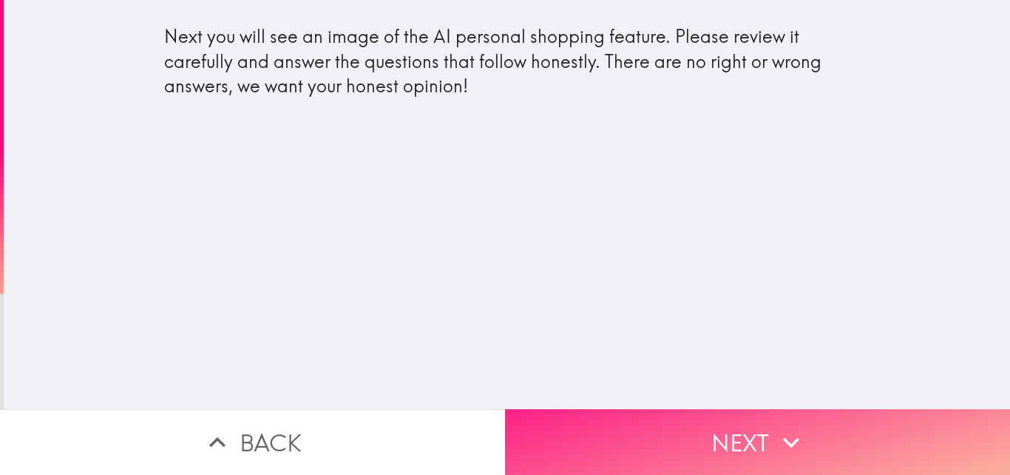
click at [704, 440] on button "Next" at bounding box center [757, 443] width 505 height 66
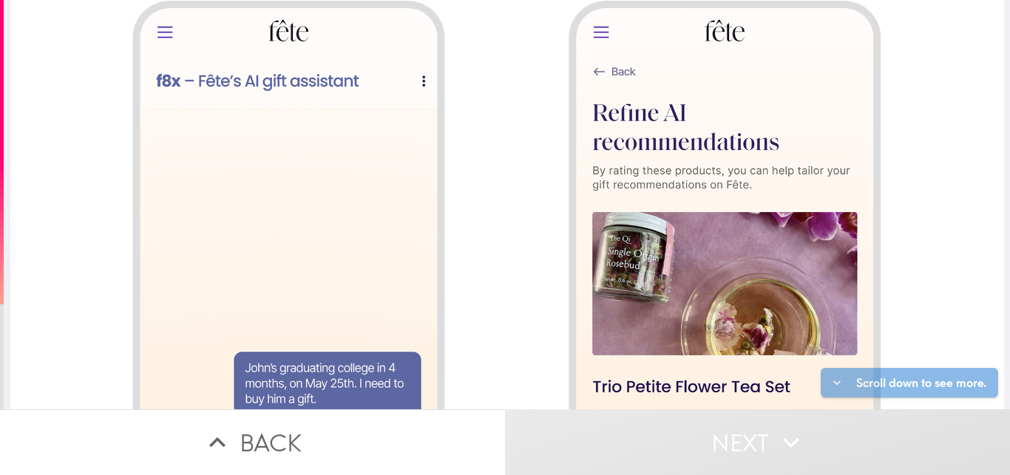
scroll to position [1589, 0]
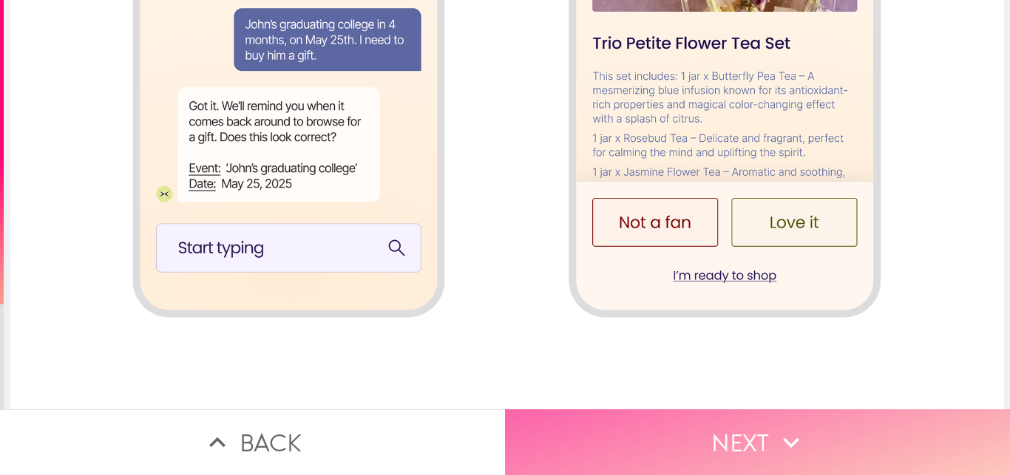
click at [722, 429] on button "Next" at bounding box center [757, 443] width 505 height 66
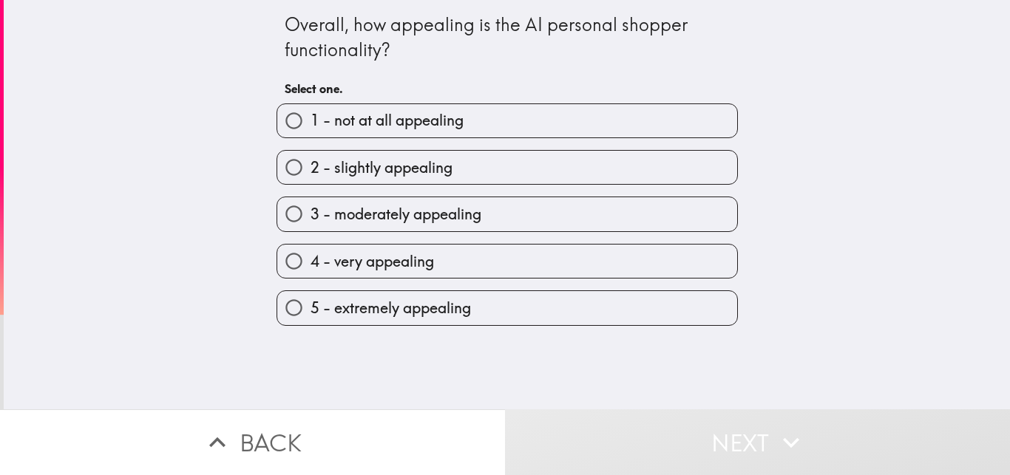
click at [473, 208] on label "3 - moderately appealing" at bounding box center [507, 213] width 460 height 33
click at [311, 208] on input "3 - moderately appealing" at bounding box center [293, 213] width 33 height 33
radio input "true"
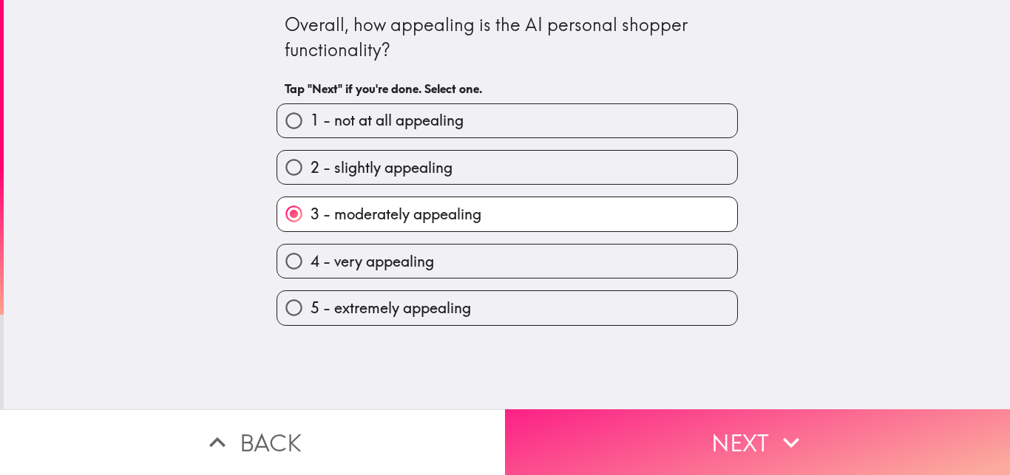
click at [686, 438] on button "Next" at bounding box center [757, 443] width 505 height 66
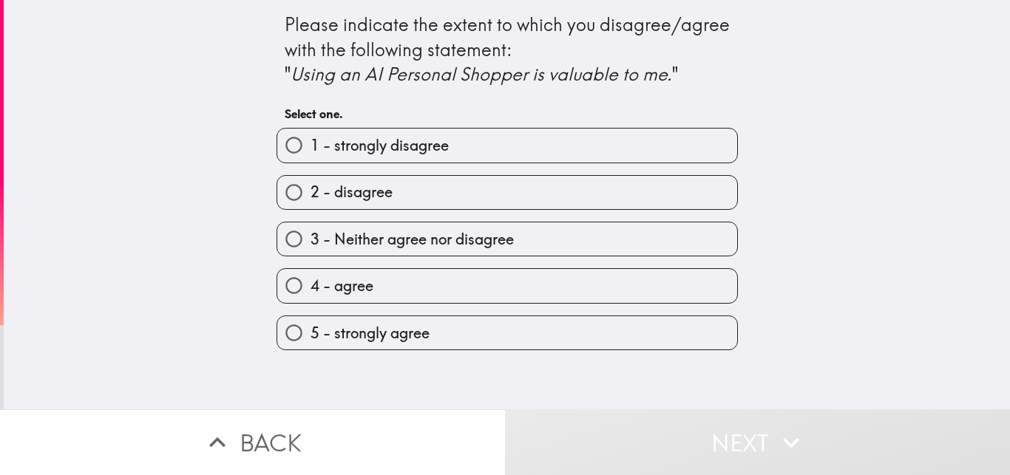
click at [535, 176] on label "2 - disagree" at bounding box center [507, 192] width 460 height 33
click at [311, 176] on input "2 - disagree" at bounding box center [293, 192] width 33 height 33
radio input "true"
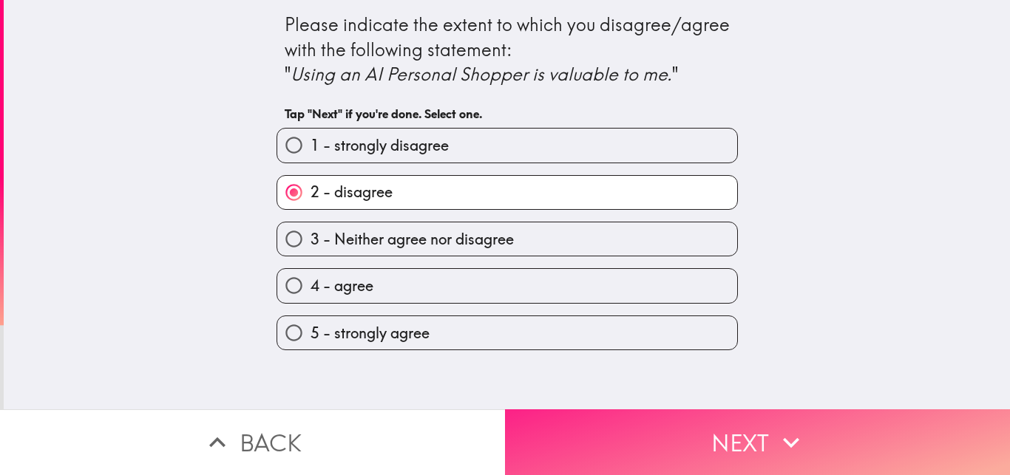
click at [718, 435] on button "Next" at bounding box center [757, 443] width 505 height 66
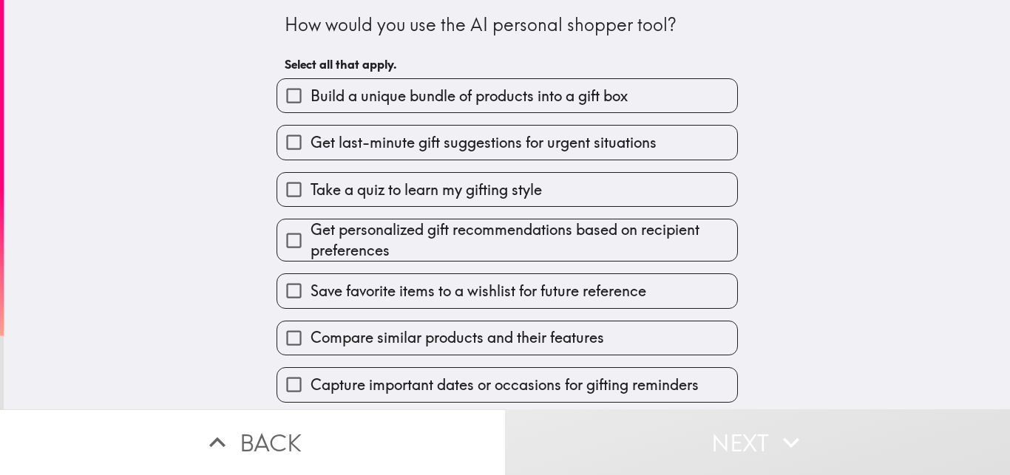
click at [552, 234] on span "Get personalized gift recommendations based on recipient preferences" at bounding box center [524, 240] width 427 height 41
click at [311, 234] on input "Get personalized gift recommendations based on recipient preferences" at bounding box center [293, 240] width 33 height 33
checkbox input "true"
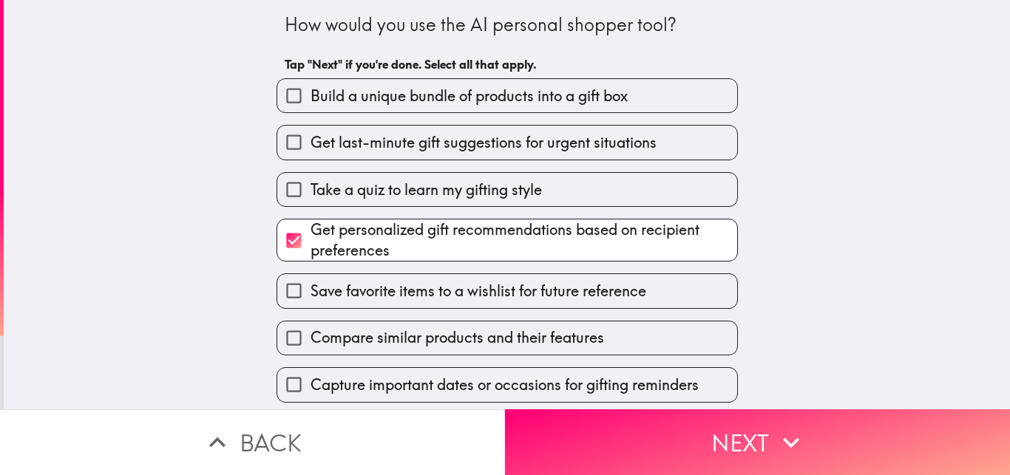
click at [603, 273] on div "Save favorite items to a wishlist for future reference" at bounding box center [501, 285] width 473 height 47
drag, startPoint x: 693, startPoint y: 410, endPoint x: 639, endPoint y: 316, distance: 108.3
click at [693, 411] on button "Next" at bounding box center [757, 443] width 505 height 66
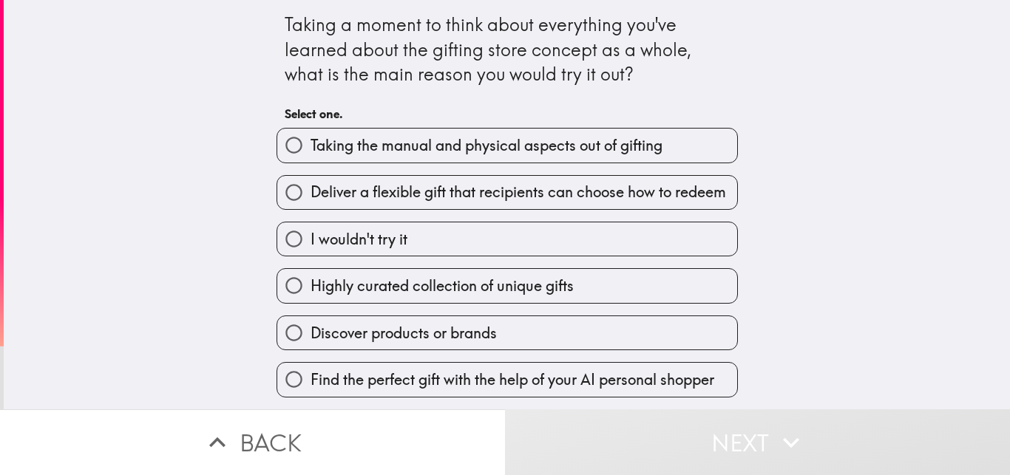
click at [598, 186] on span "Deliver a flexible gift that recipients can choose how to redeem" at bounding box center [519, 192] width 416 height 21
click at [311, 186] on input "Deliver a flexible gift that recipients can choose how to redeem" at bounding box center [293, 192] width 33 height 33
radio input "true"
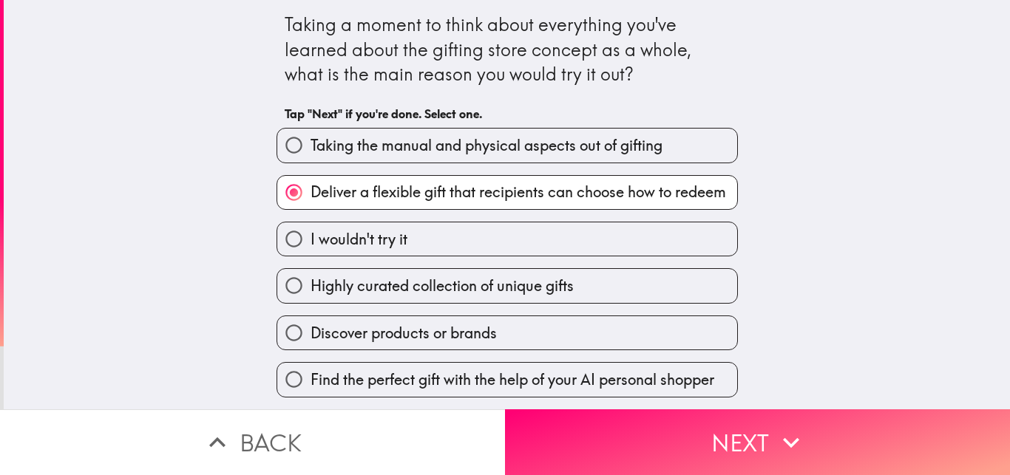
click at [622, 317] on label "Discover products or brands" at bounding box center [507, 332] width 460 height 33
click at [311, 317] on input "Discover products or brands" at bounding box center [293, 332] width 33 height 33
radio input "true"
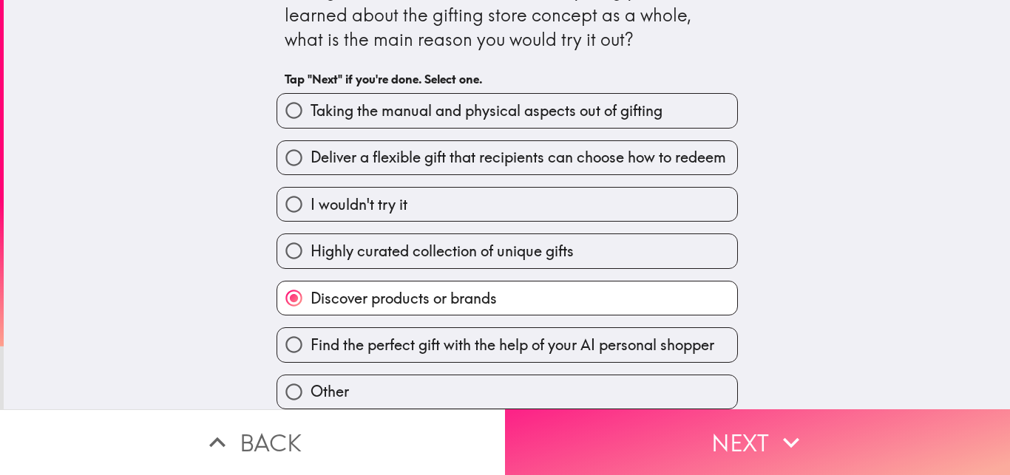
scroll to position [47, 0]
click at [710, 455] on button "Next" at bounding box center [757, 443] width 505 height 66
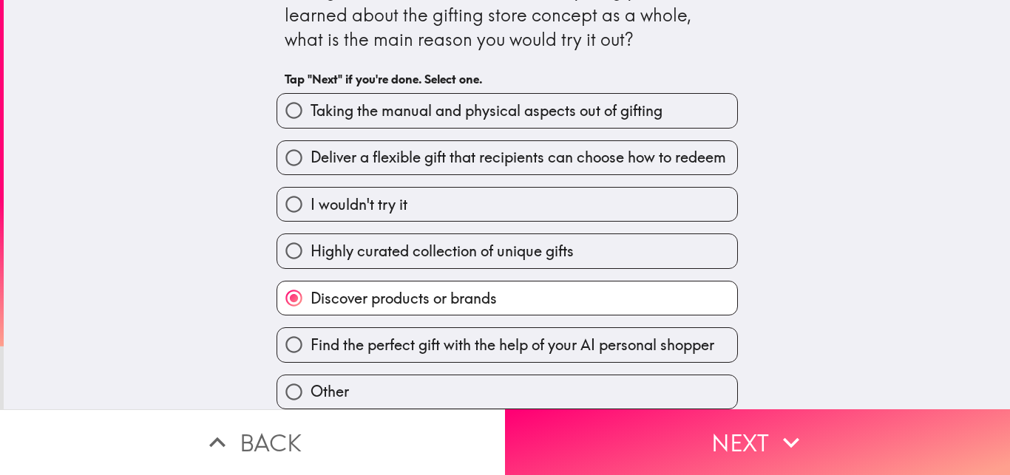
scroll to position [0, 0]
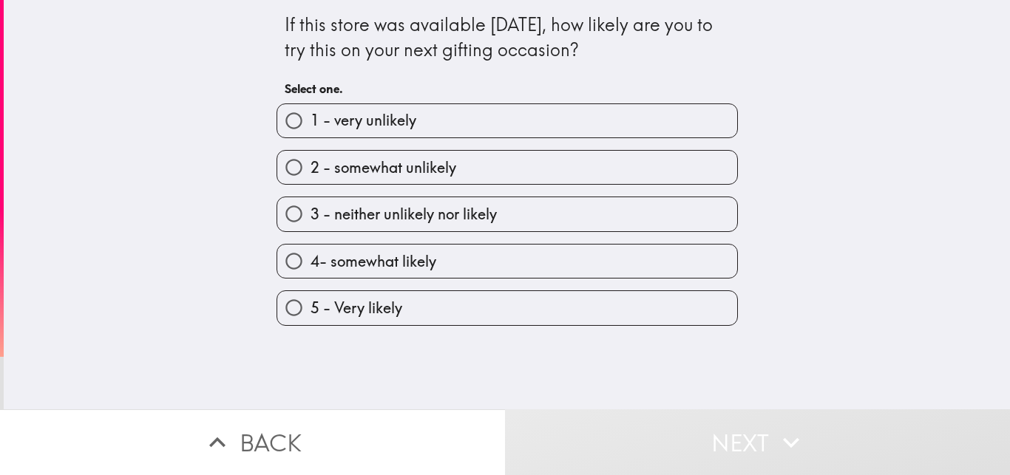
click at [543, 218] on label "3 - neither unlikely nor likely" at bounding box center [507, 213] width 460 height 33
click at [311, 218] on input "3 - neither unlikely nor likely" at bounding box center [293, 213] width 33 height 33
radio input "true"
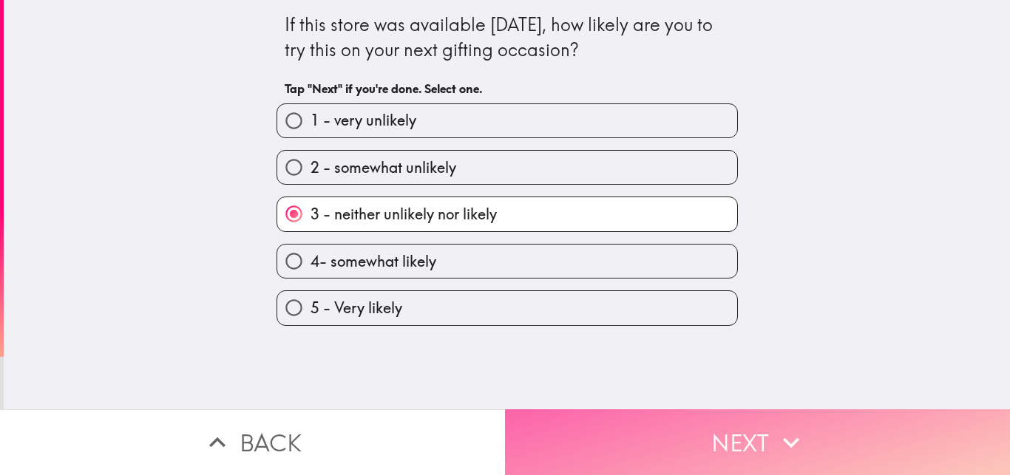
click at [793, 440] on icon "button" at bounding box center [791, 443] width 33 height 33
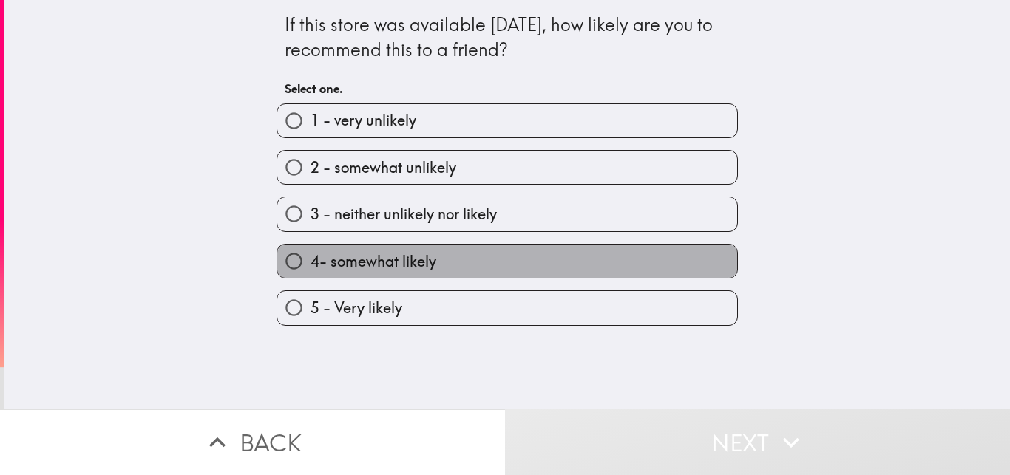
click at [565, 274] on label "4- somewhat likely" at bounding box center [507, 261] width 460 height 33
click at [311, 274] on input "4- somewhat likely" at bounding box center [293, 261] width 33 height 33
radio input "true"
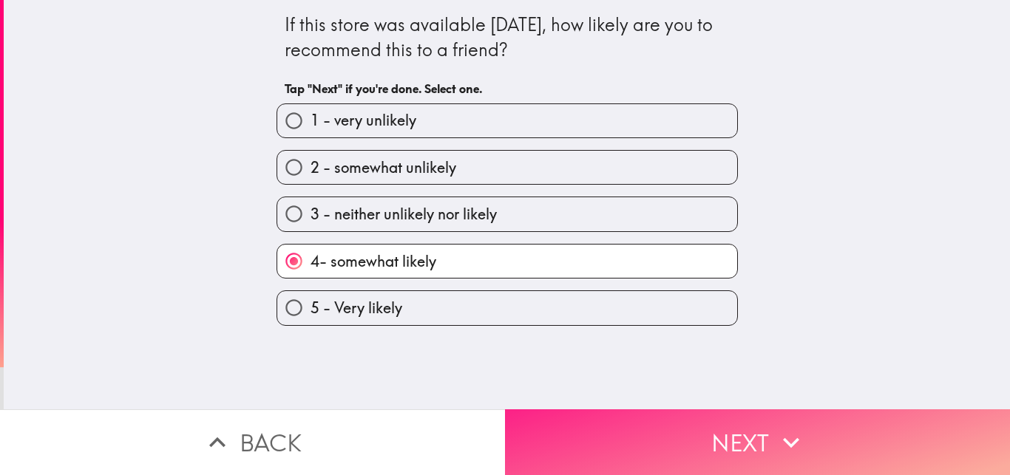
click at [667, 415] on button "Next" at bounding box center [757, 443] width 505 height 66
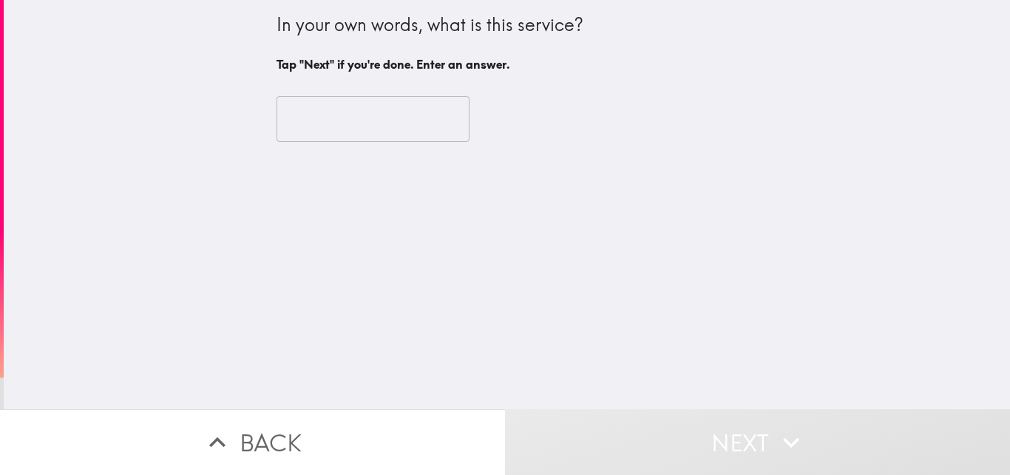
click at [364, 125] on input "text" at bounding box center [373, 119] width 193 height 46
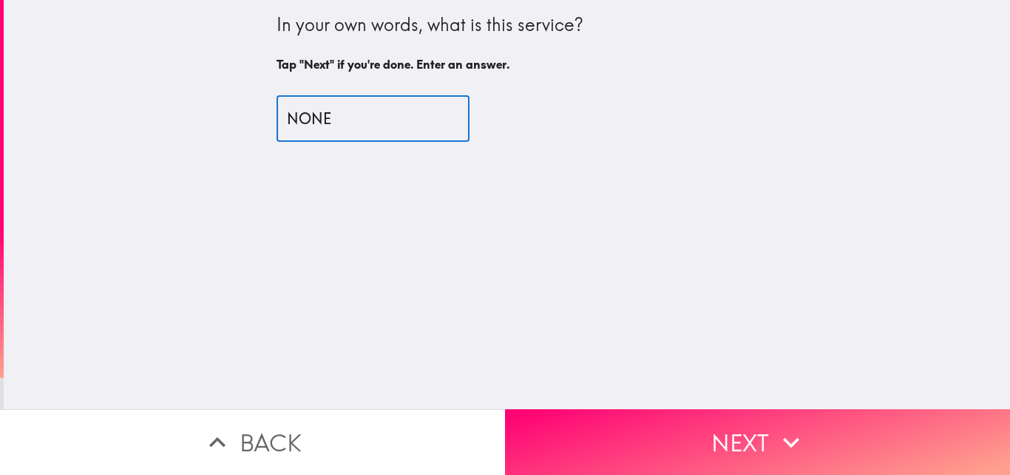
drag, startPoint x: 404, startPoint y: 121, endPoint x: 180, endPoint y: 140, distance: 224.9
click at [277, 134] on input "NONE" at bounding box center [373, 119] width 193 height 46
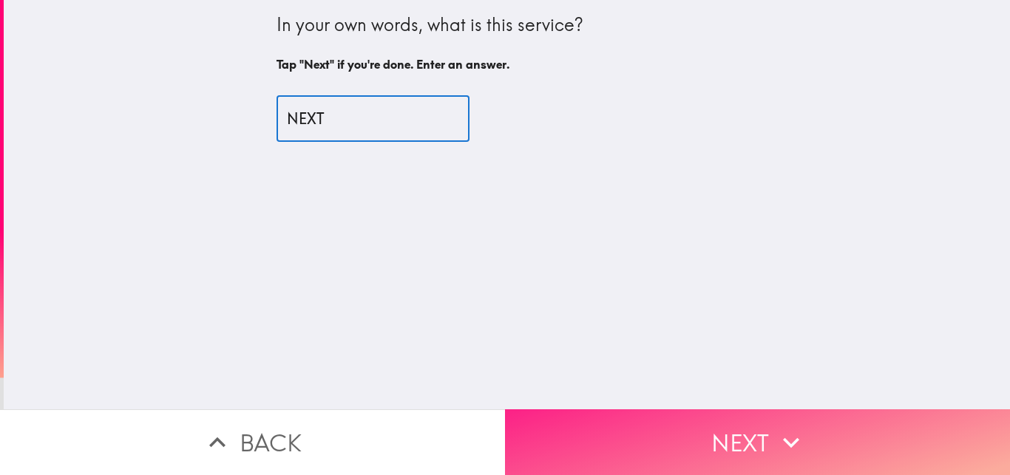
type input "NEXT"
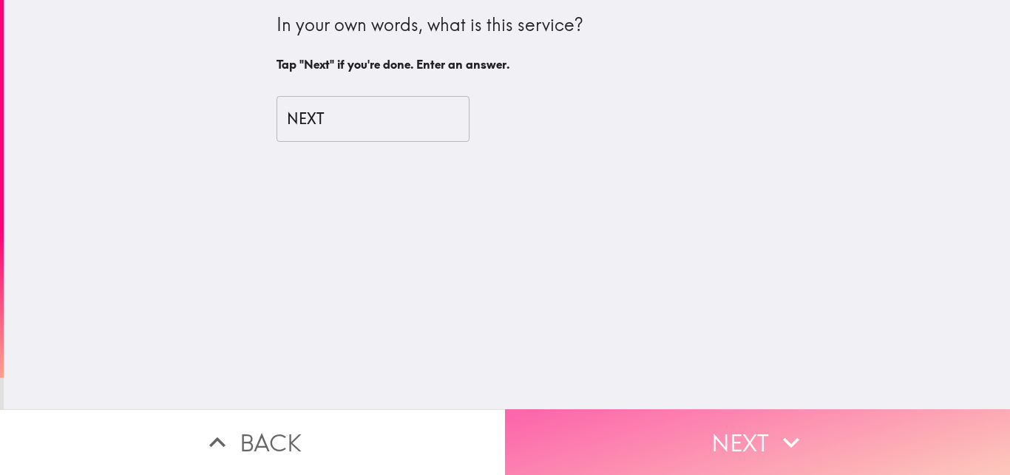
click at [669, 432] on button "Next" at bounding box center [757, 443] width 505 height 66
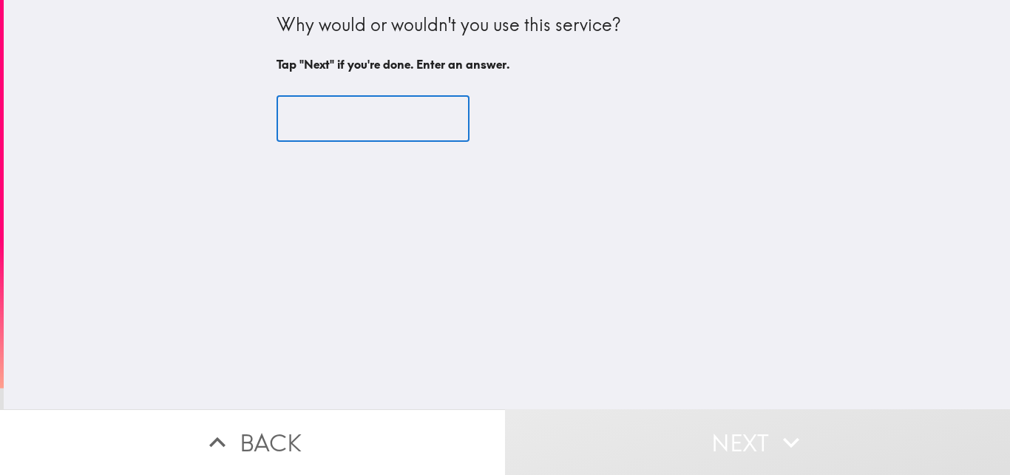
click at [438, 130] on input "text" at bounding box center [373, 119] width 193 height 46
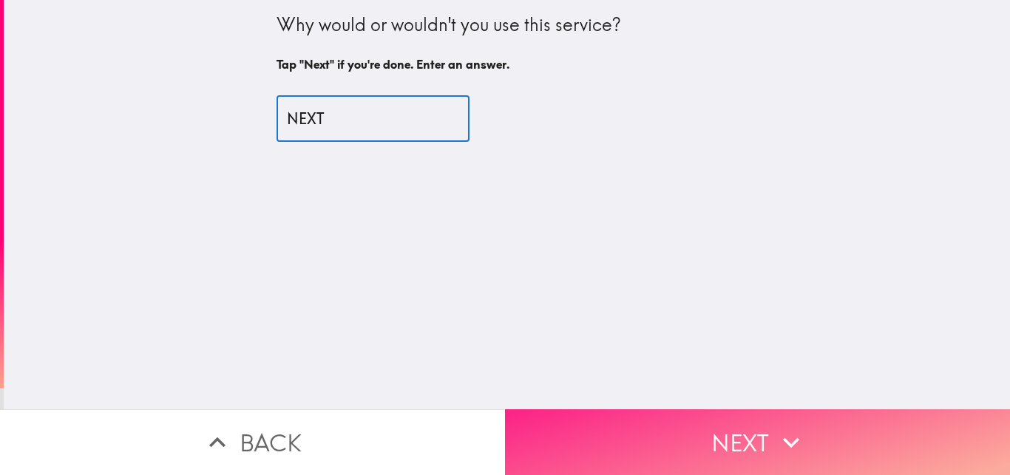
type input "NEXT"
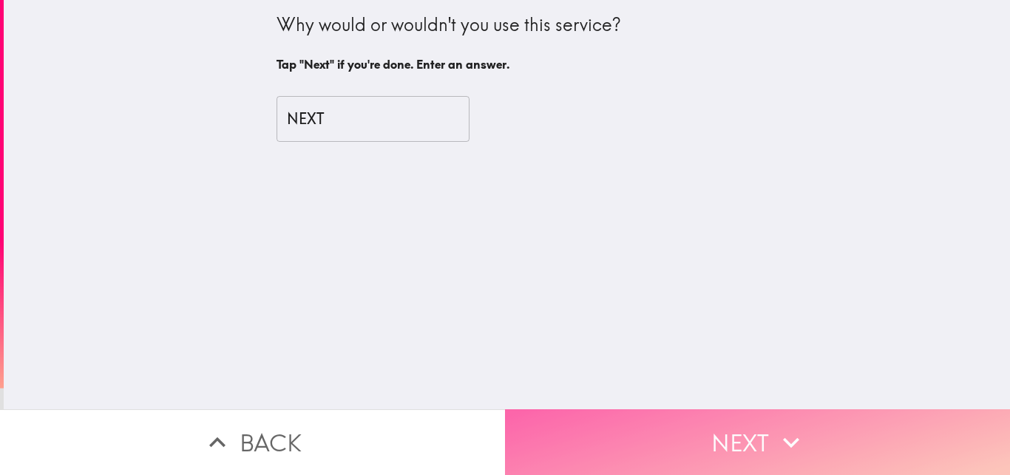
click at [742, 412] on button "Next" at bounding box center [757, 443] width 505 height 66
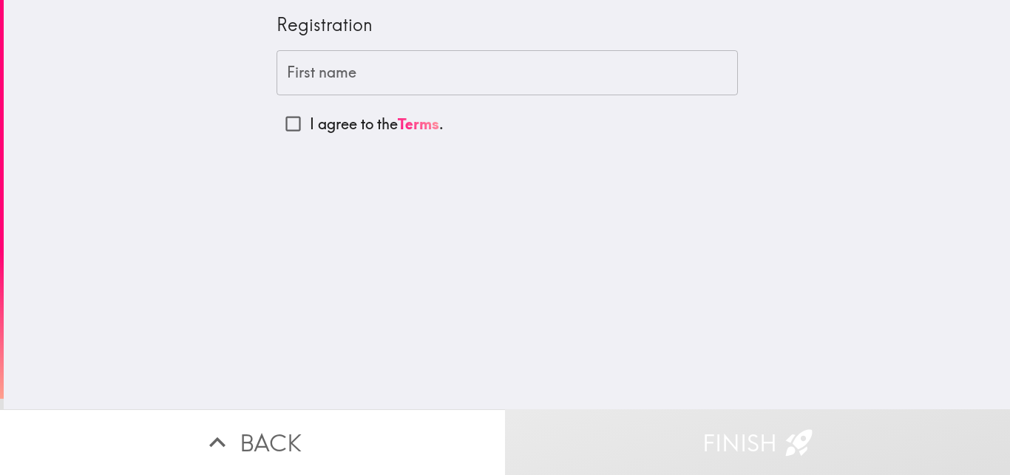
click at [350, 127] on p "I agree to the Terms ." at bounding box center [377, 124] width 134 height 21
click at [310, 127] on input "I agree to the Terms ." at bounding box center [293, 123] width 33 height 33
checkbox input "true"
click at [344, 72] on input "First name" at bounding box center [507, 73] width 461 height 46
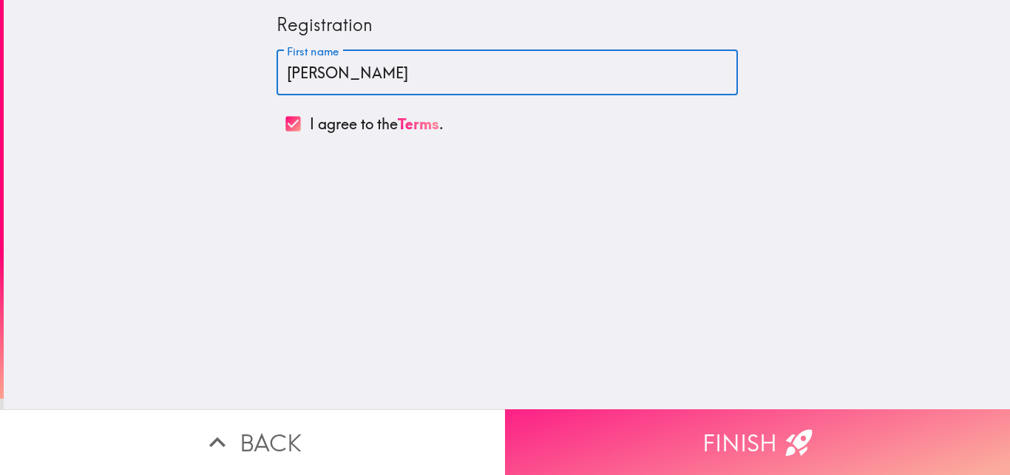
type input "[PERSON_NAME]"
click at [744, 433] on button "Finish" at bounding box center [757, 443] width 505 height 66
